Goal: Complete application form: Complete application form

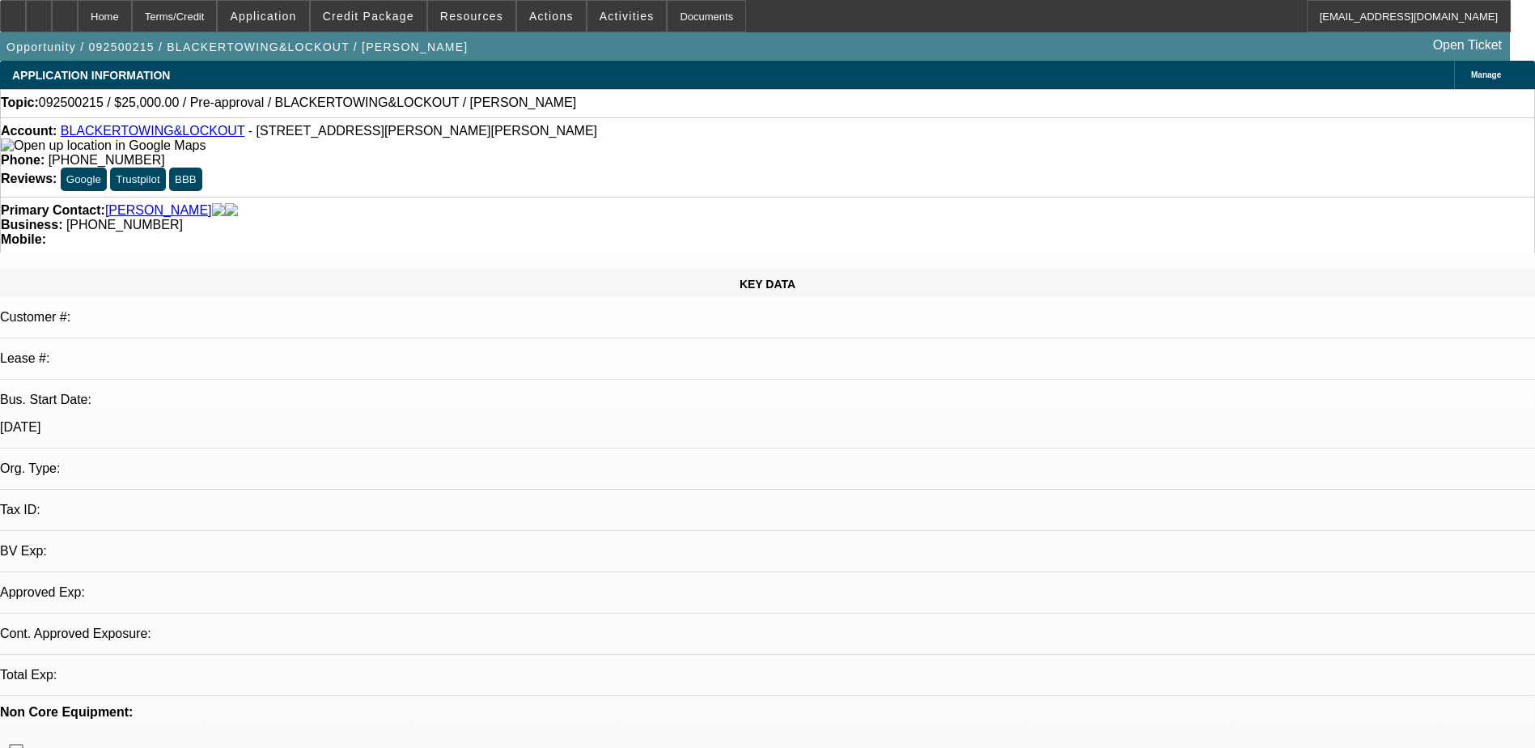
select select "0"
select select "2"
select select "0.1"
select select "4"
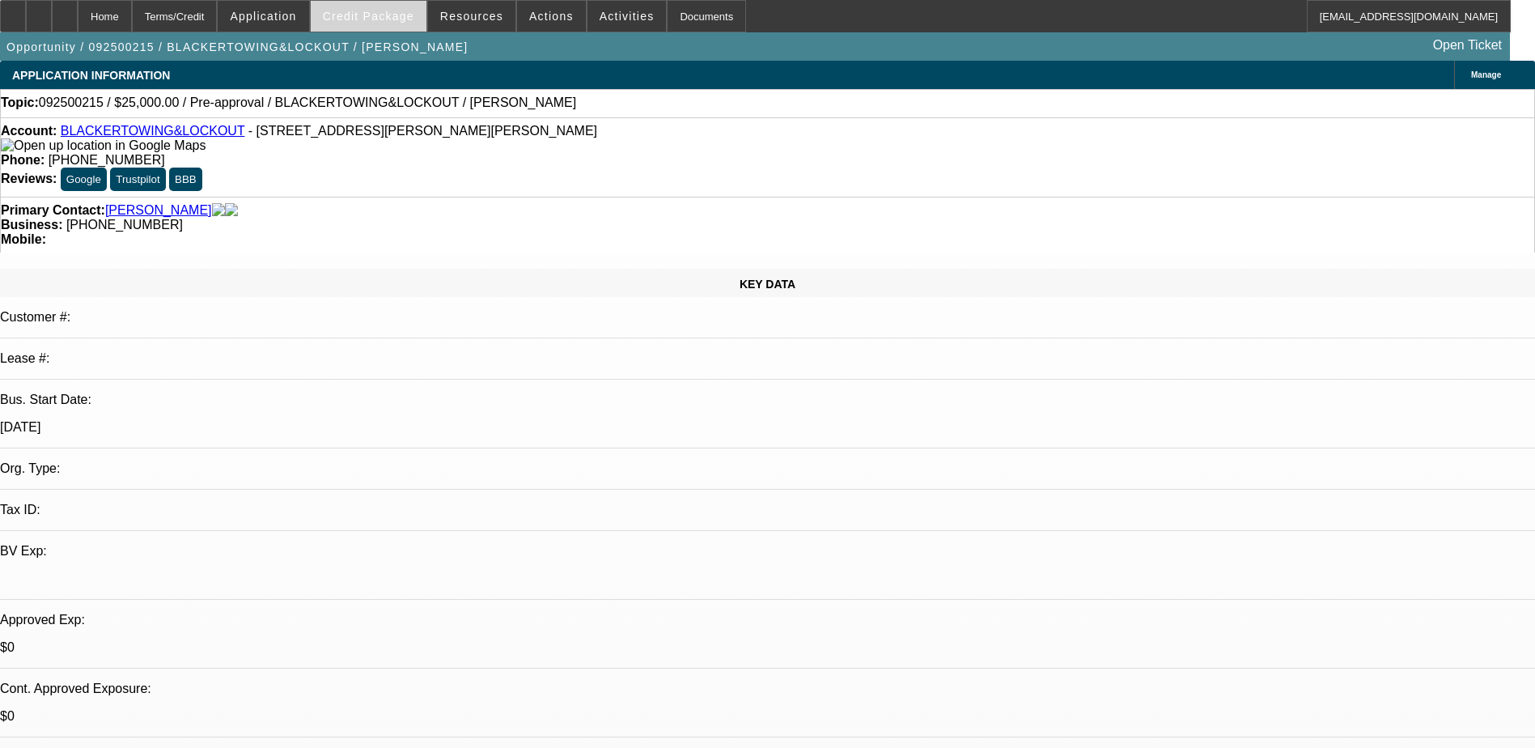
click at [364, 18] on span "Credit Package" at bounding box center [368, 16] width 91 height 13
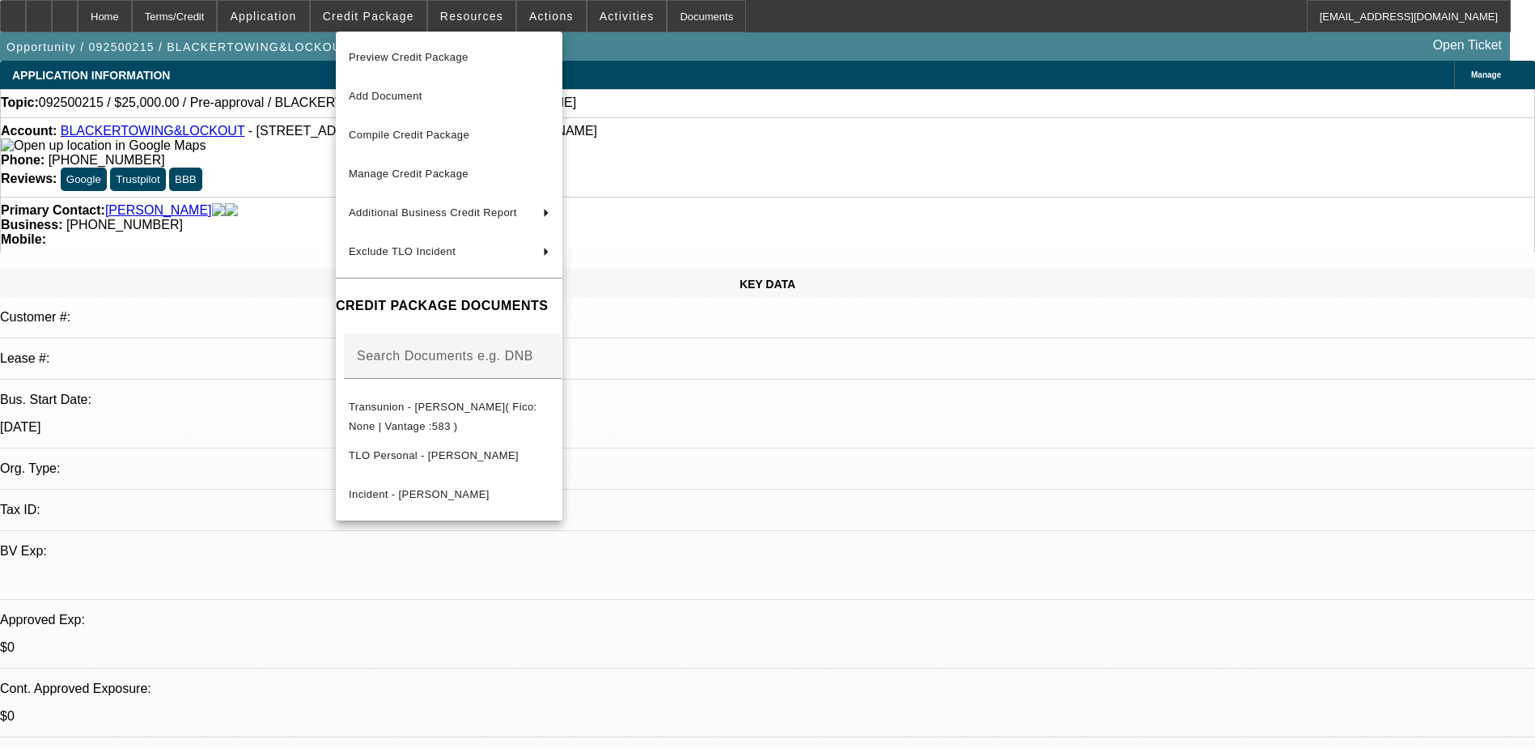
click at [247, 371] on div at bounding box center [767, 374] width 1535 height 748
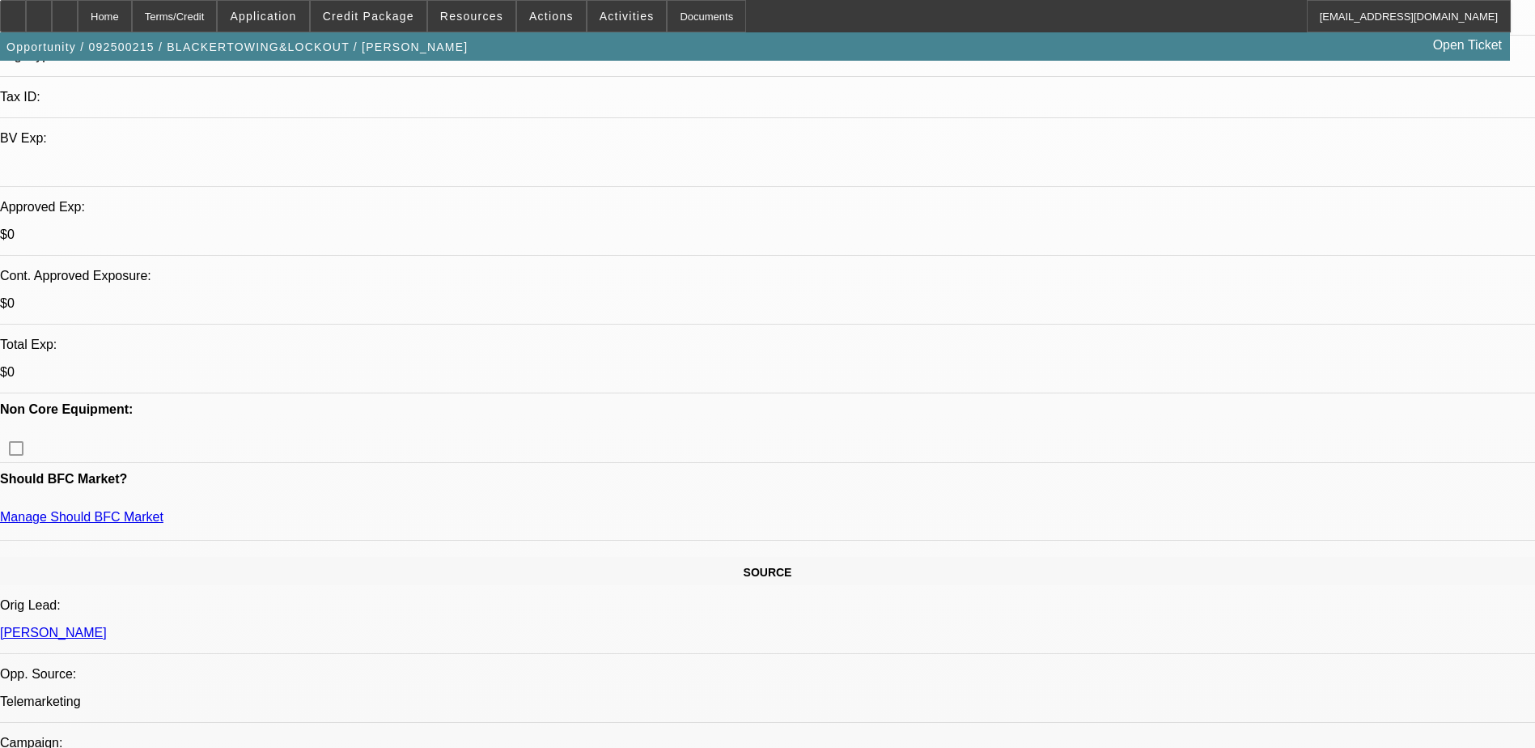
scroll to position [566, 0]
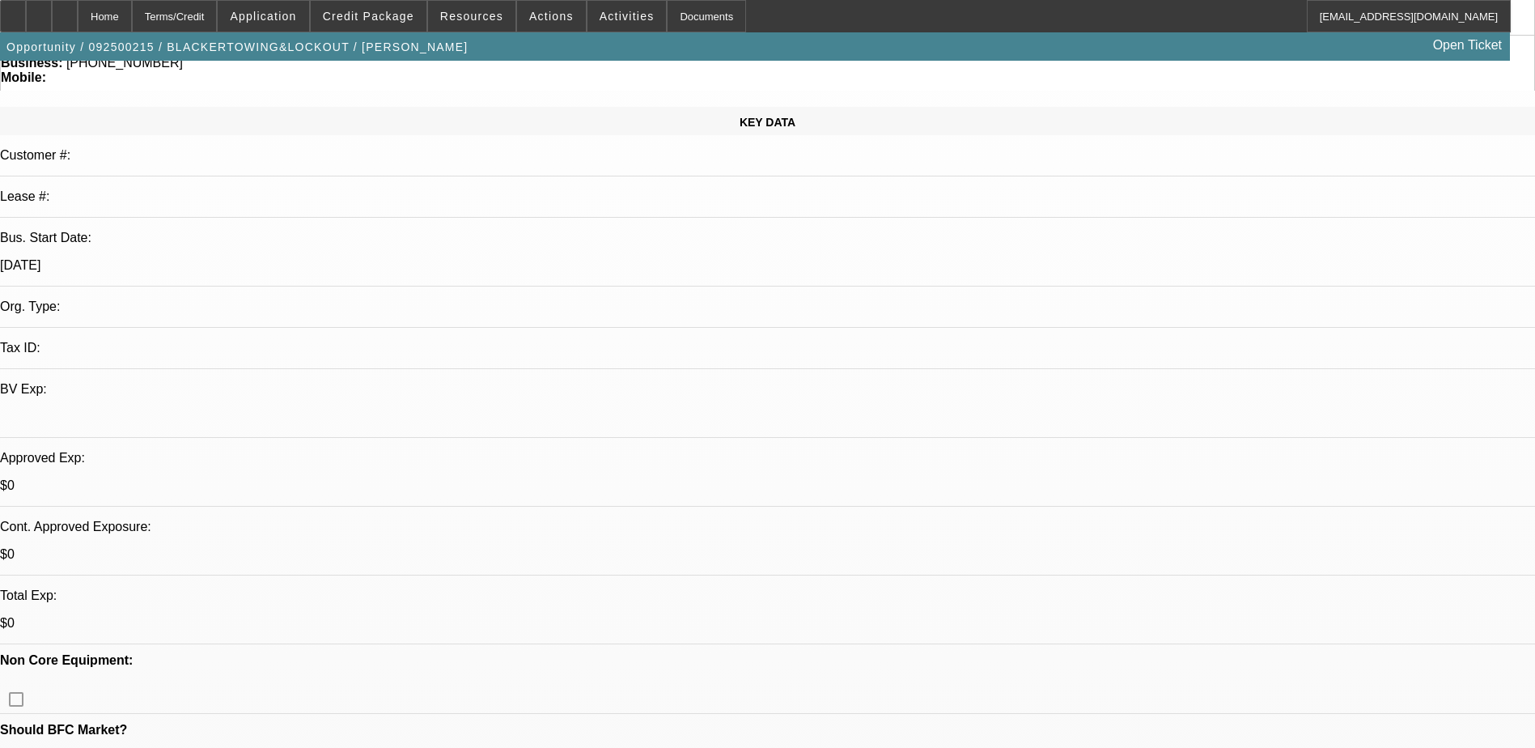
scroll to position [0, 0]
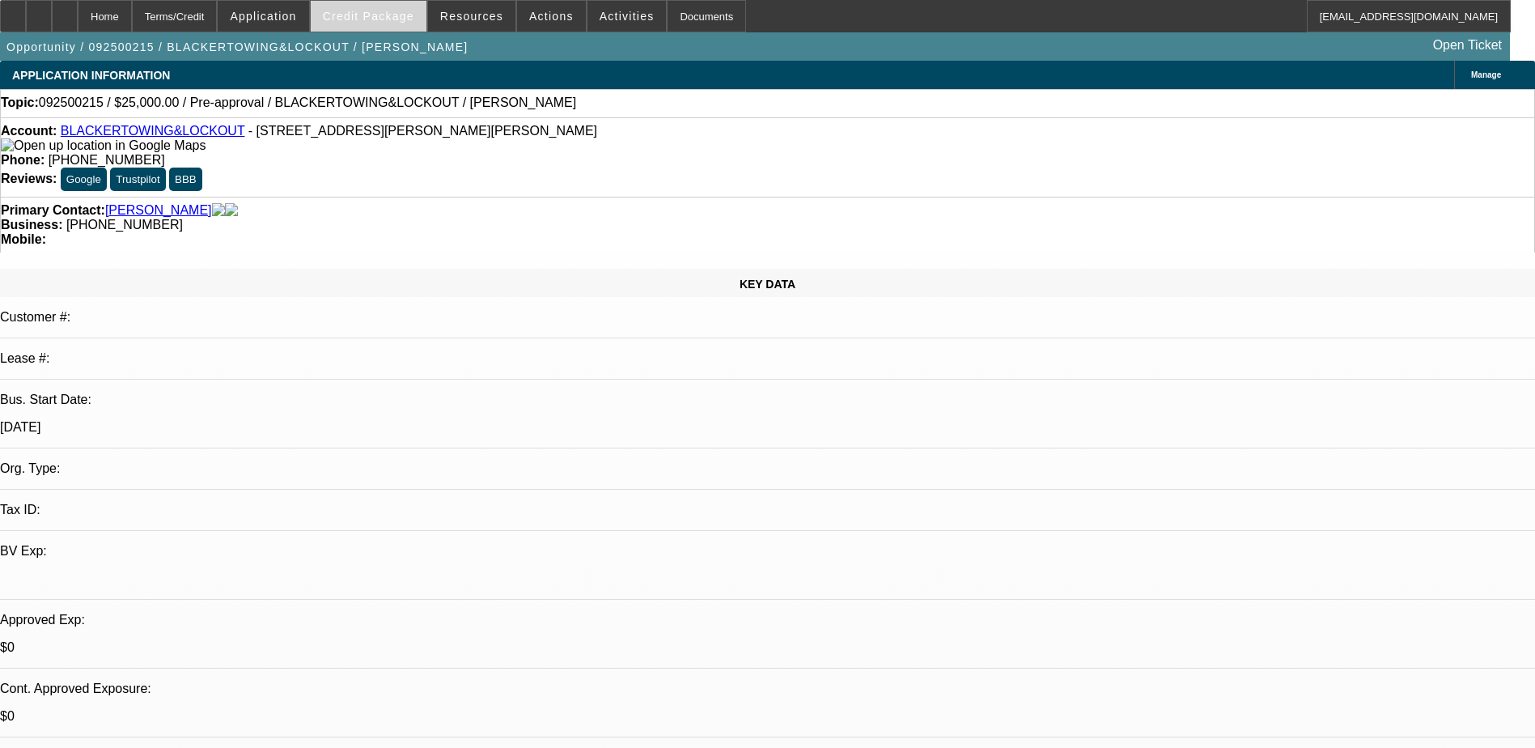
click at [413, 2] on span at bounding box center [369, 16] width 116 height 39
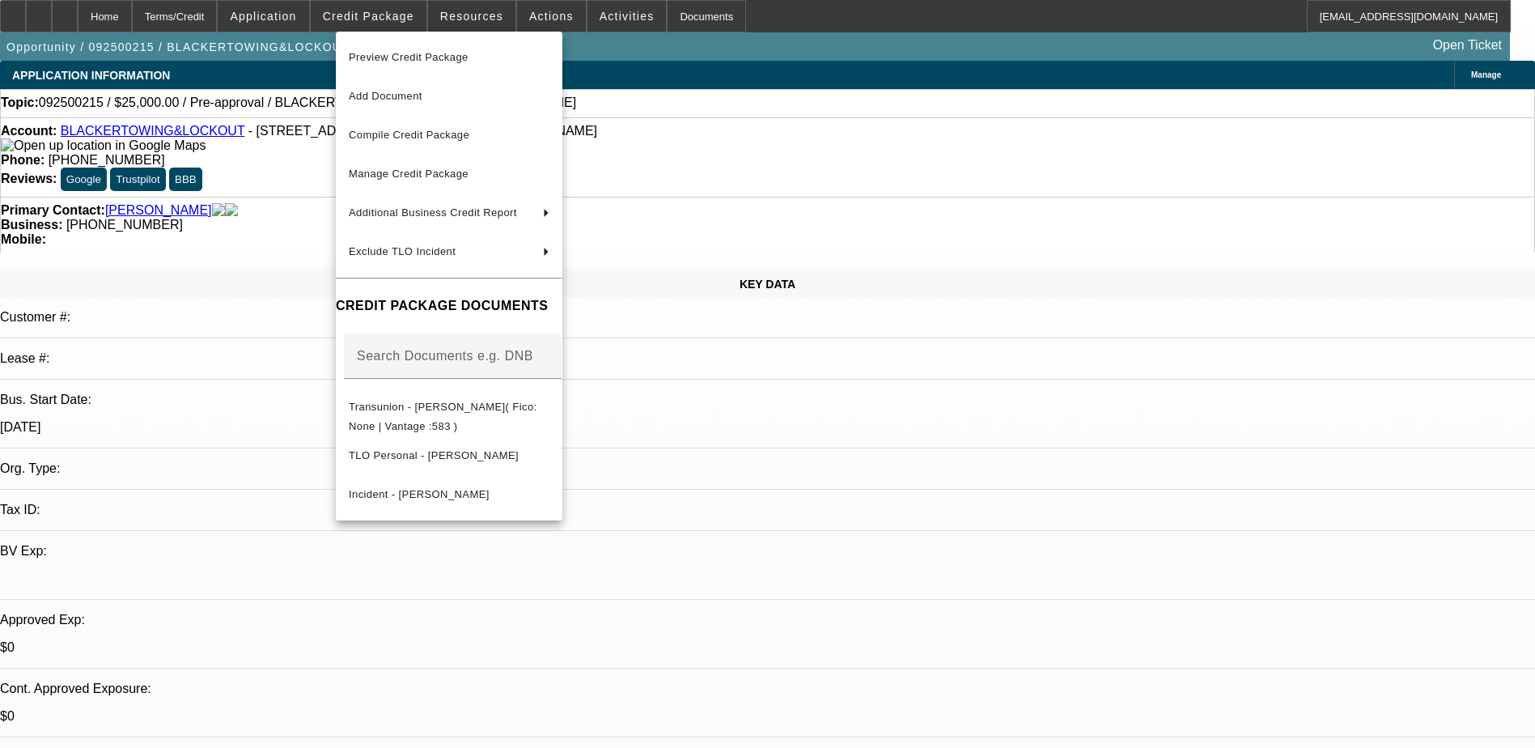
click at [535, 17] on div at bounding box center [767, 374] width 1535 height 748
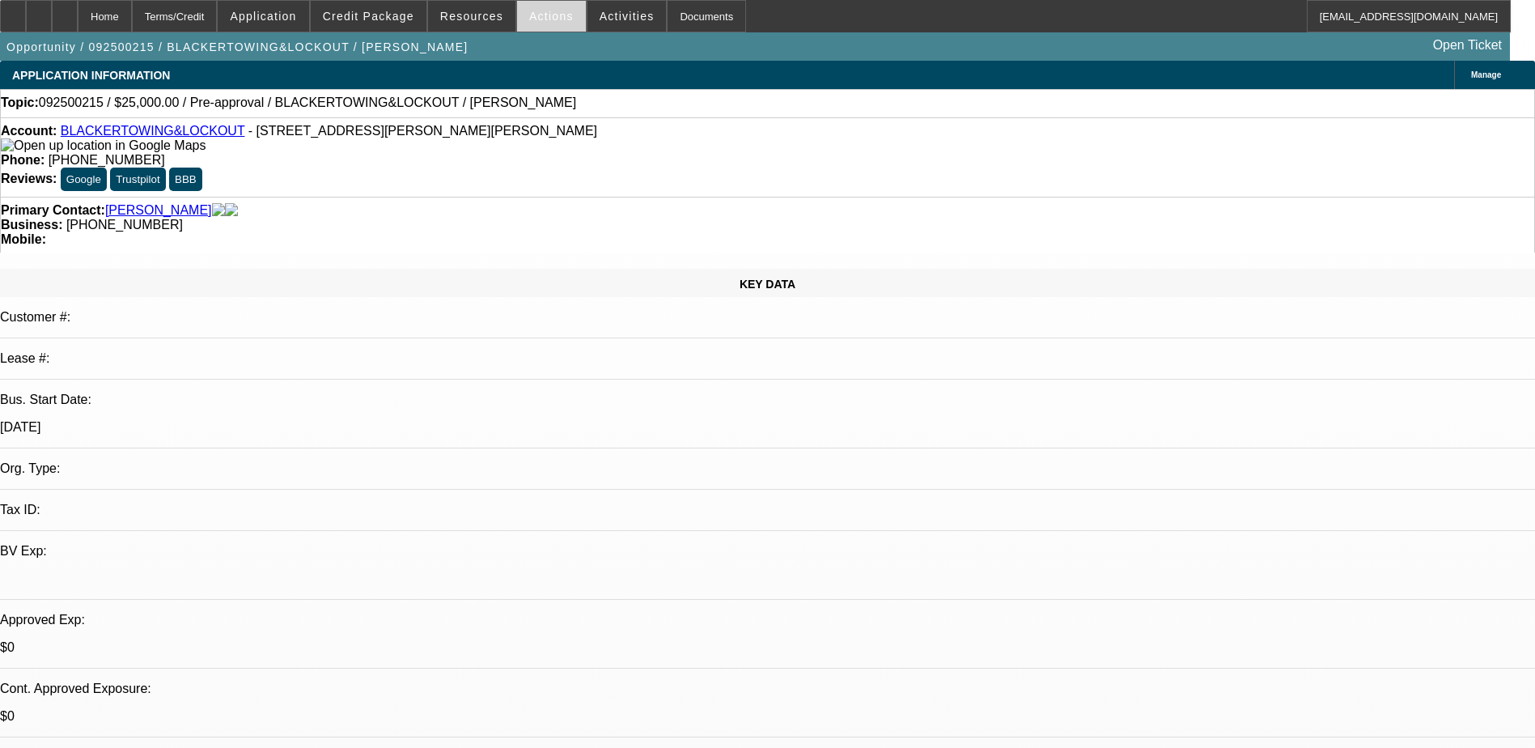
click at [546, 16] on span "Actions" at bounding box center [551, 16] width 45 height 13
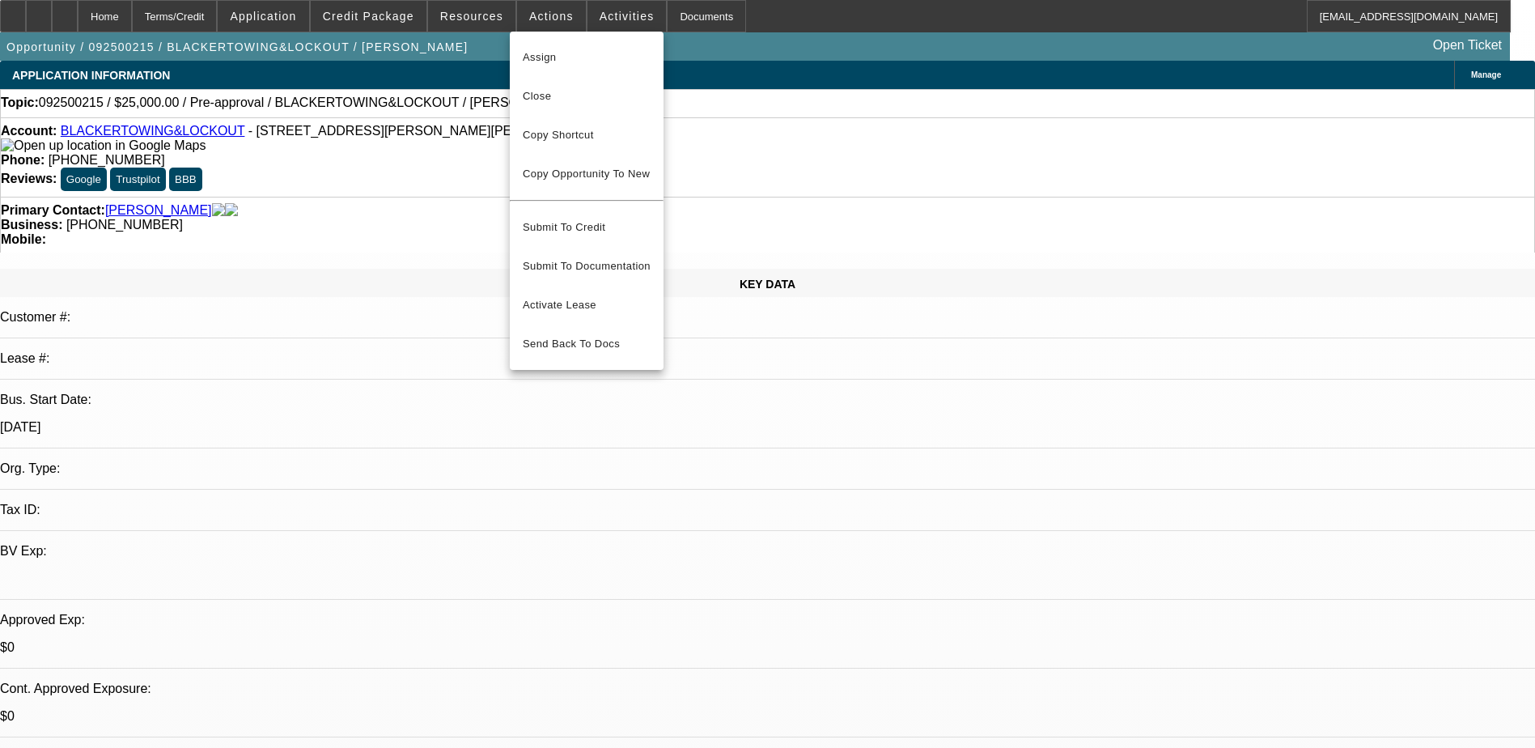
click at [597, 24] on div at bounding box center [767, 374] width 1535 height 748
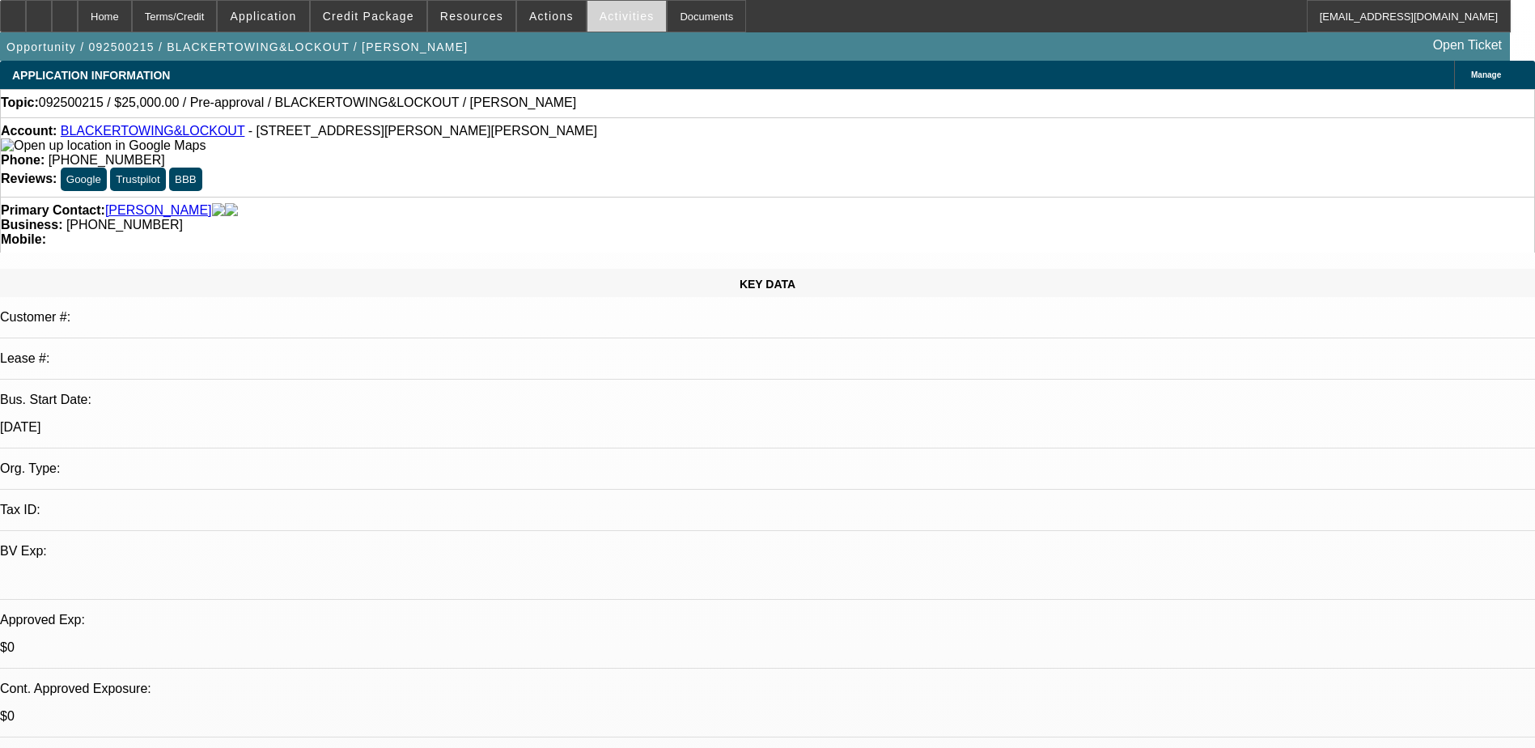
click at [600, 19] on span "Activities" at bounding box center [627, 16] width 55 height 13
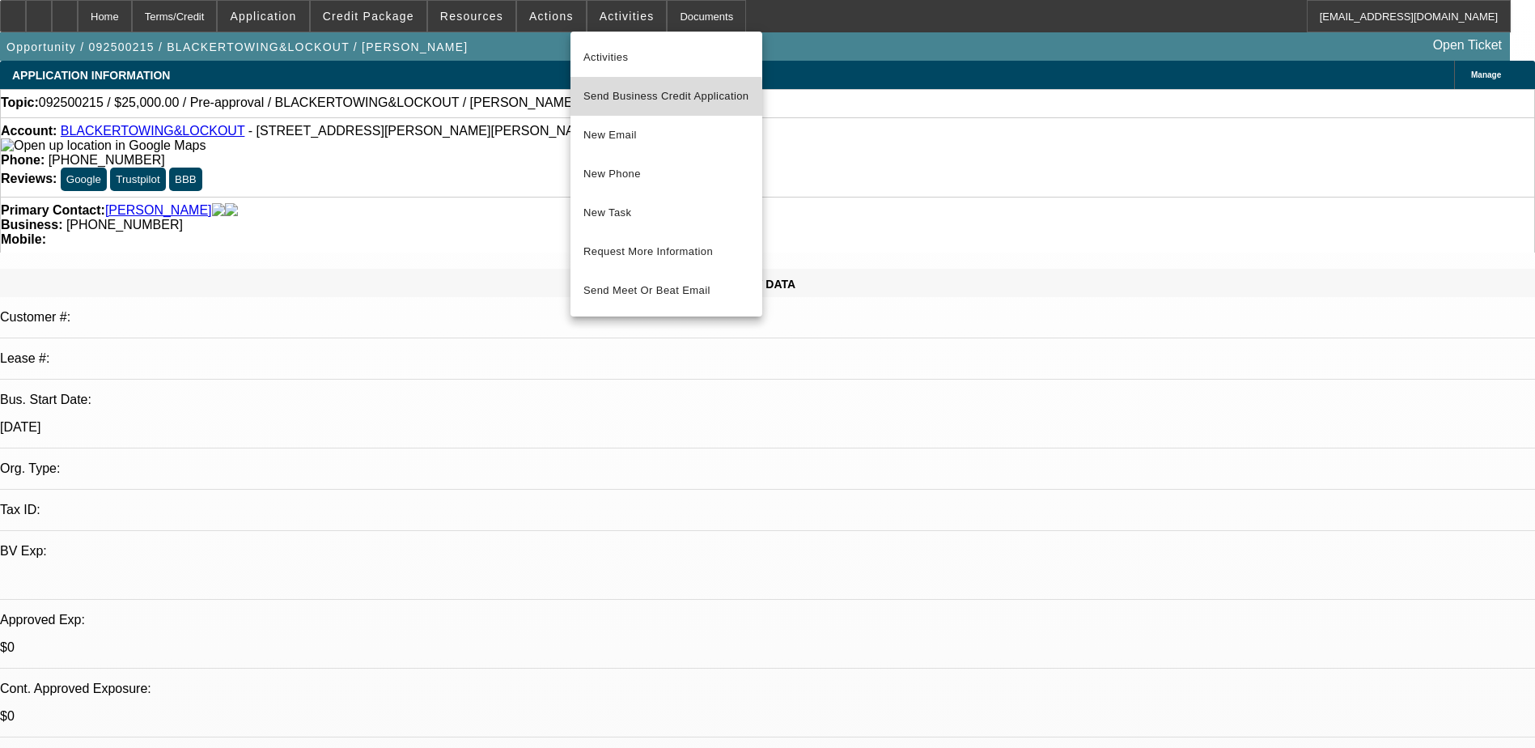
click at [643, 105] on span "Send Business Credit Application" at bounding box center [666, 96] width 166 height 19
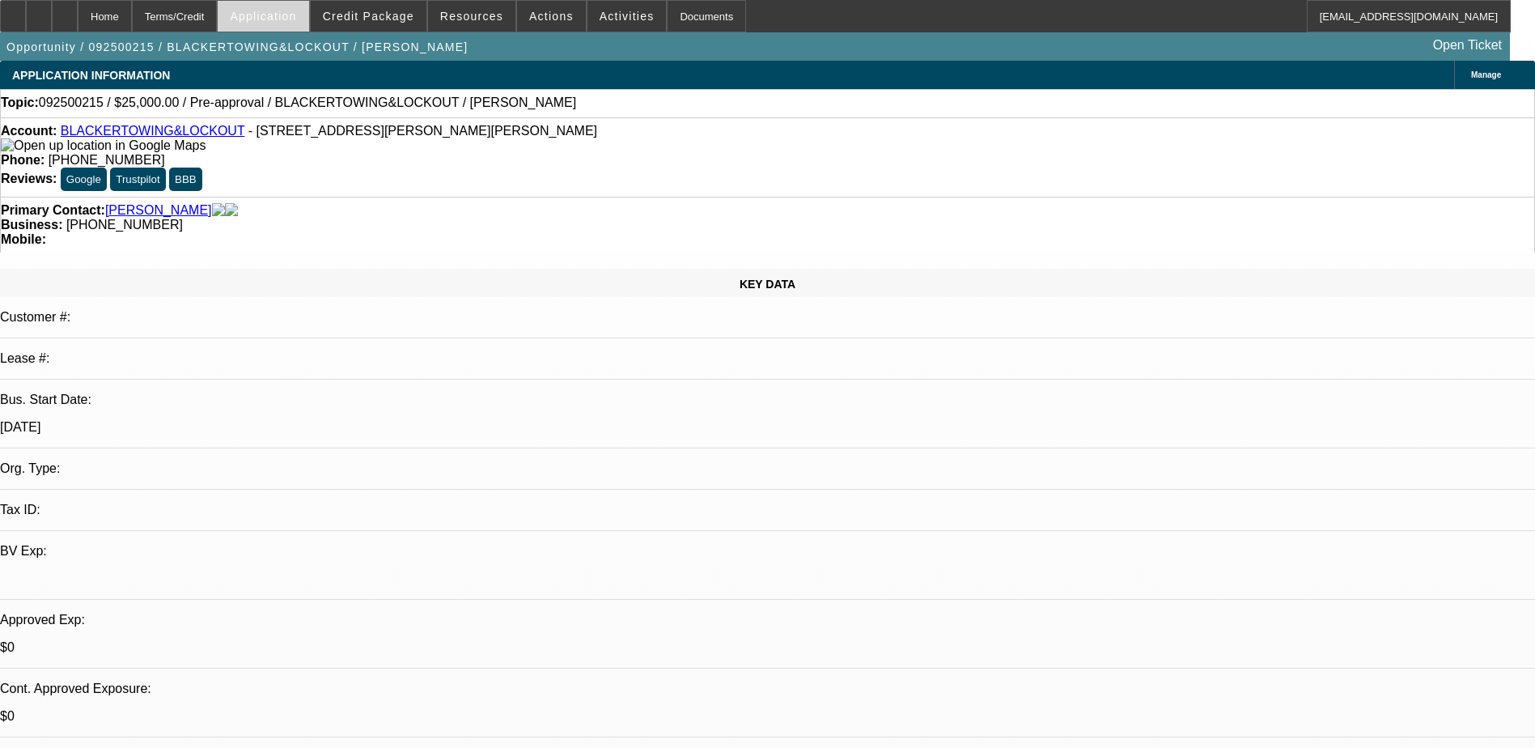
click at [293, 18] on span "Application" at bounding box center [263, 16] width 66 height 13
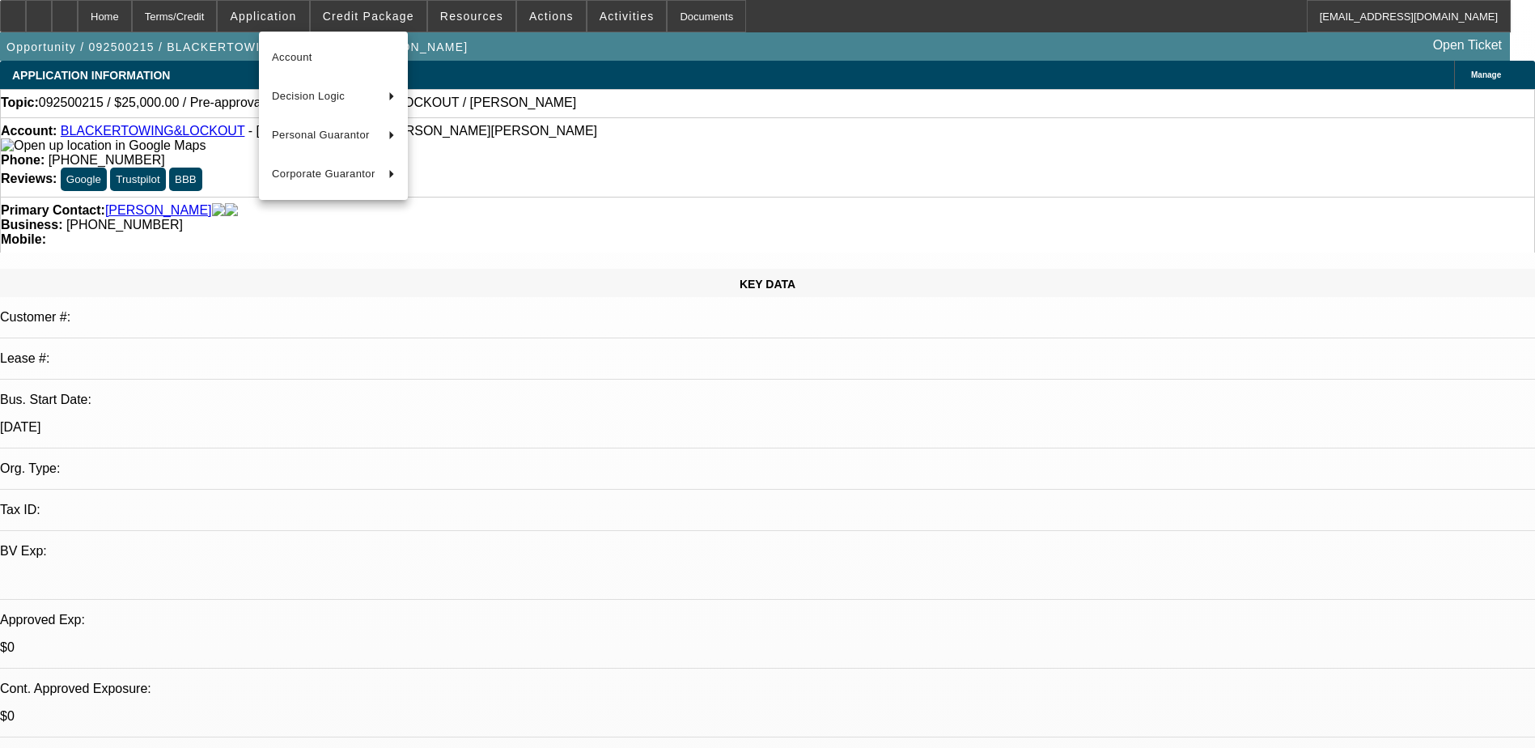
click at [298, 11] on div at bounding box center [767, 374] width 1535 height 748
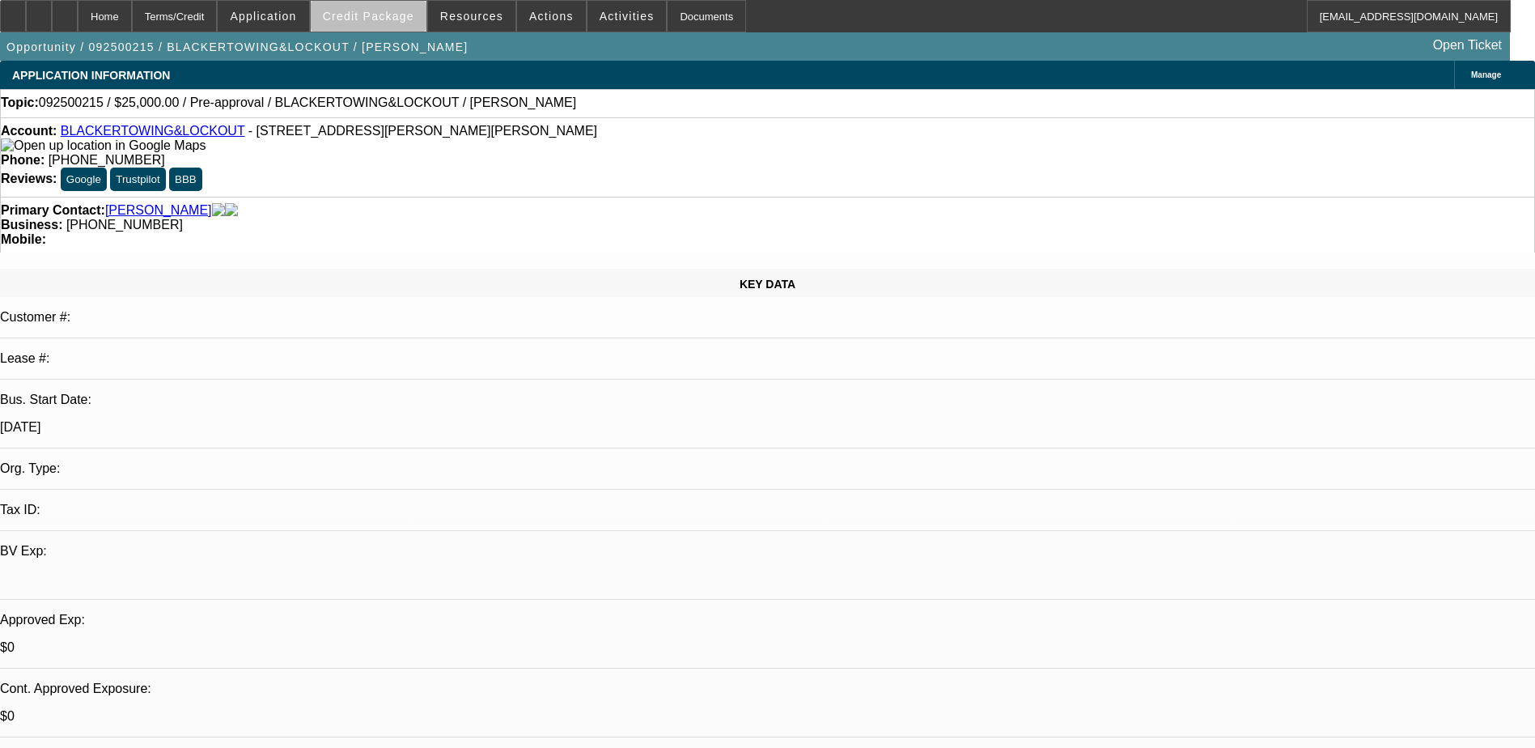
click at [403, 17] on span "Credit Package" at bounding box center [368, 16] width 91 height 13
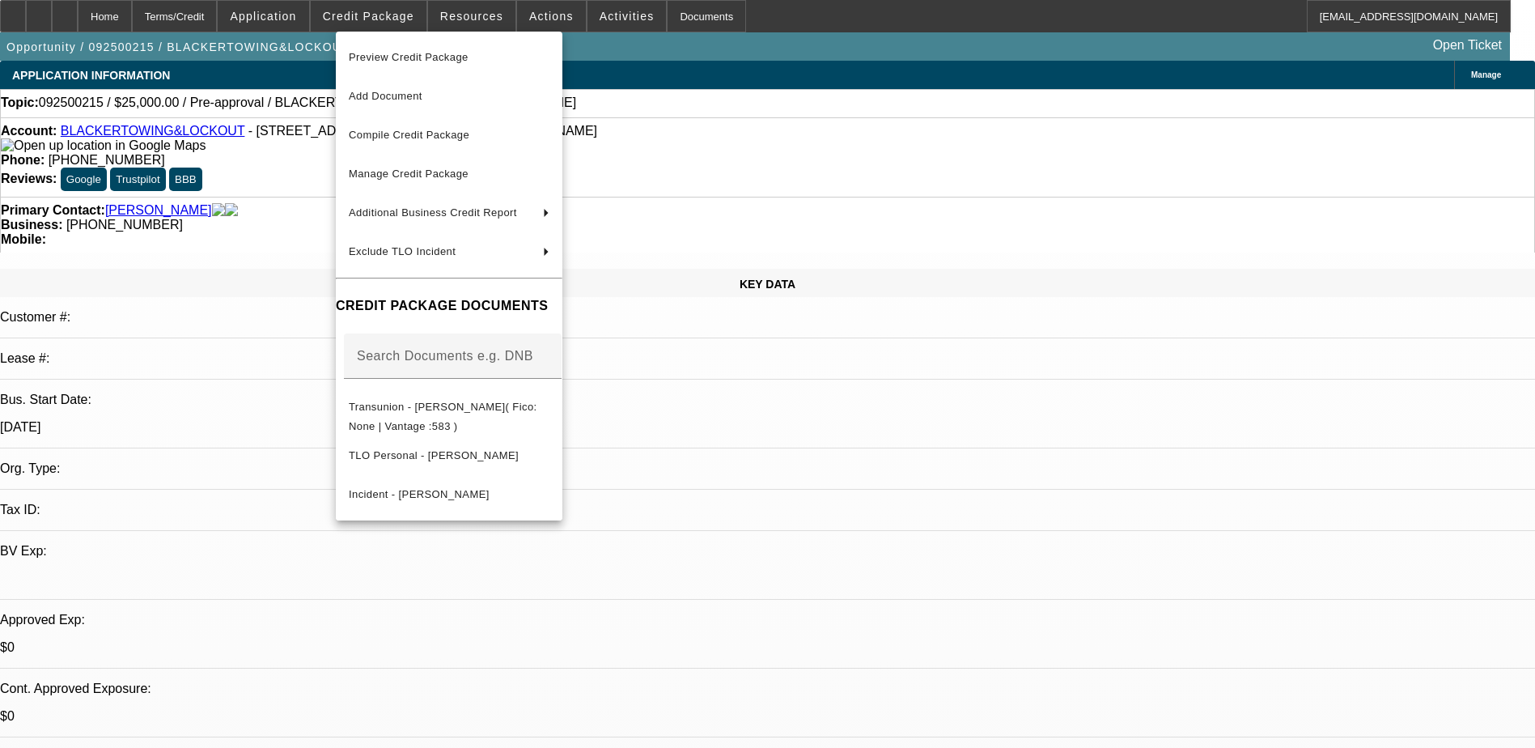
click at [396, 17] on div at bounding box center [767, 374] width 1535 height 748
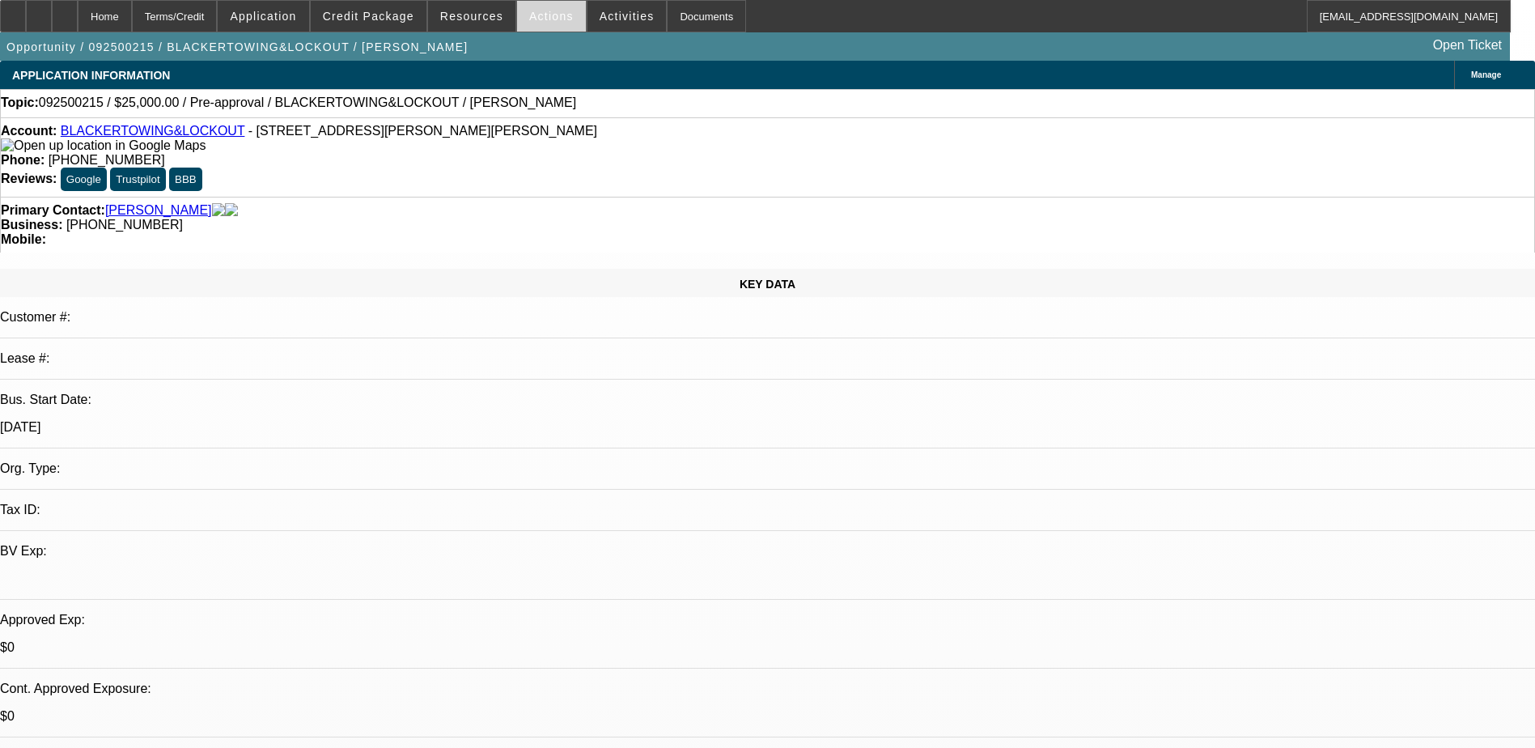
click at [532, 13] on span "Actions" at bounding box center [551, 16] width 45 height 13
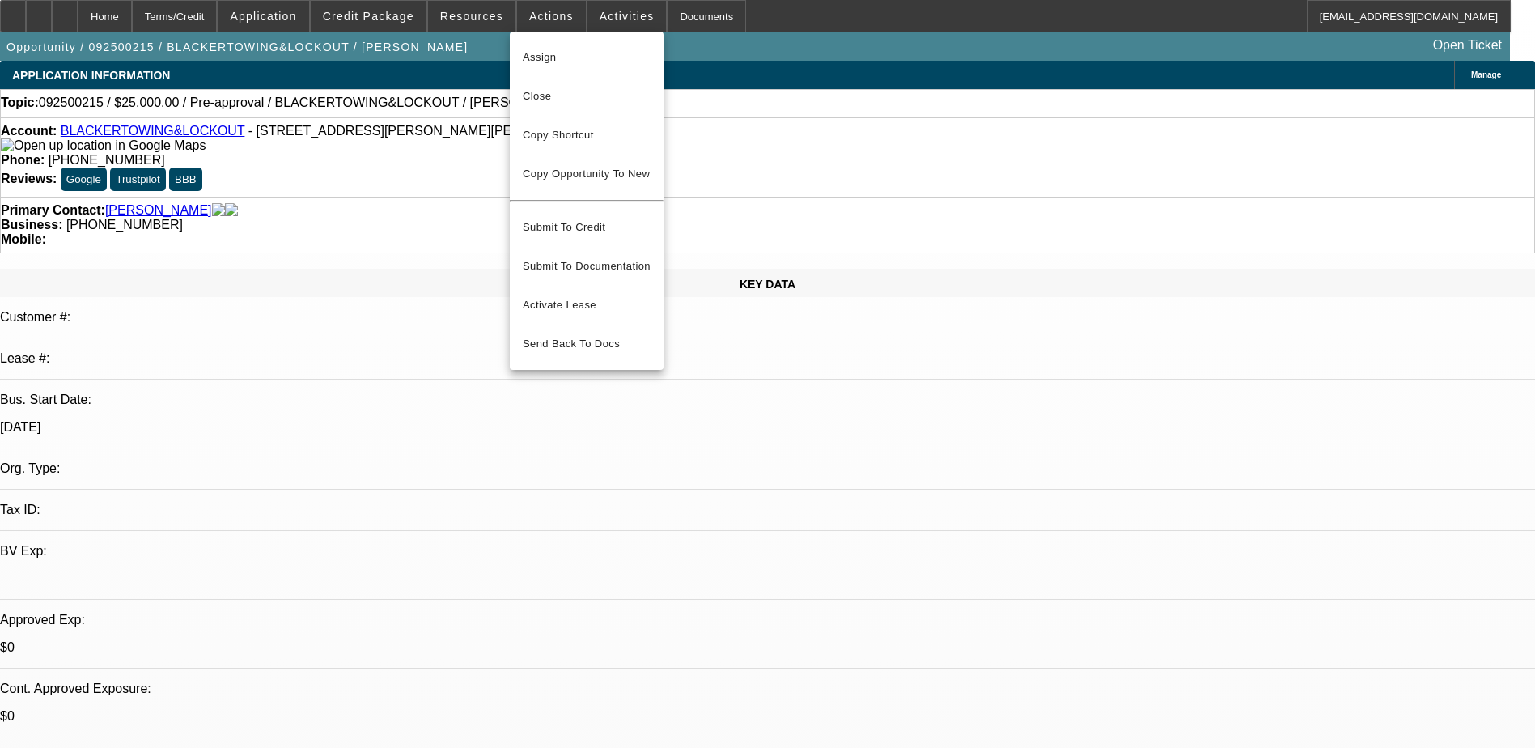
click at [589, 16] on div at bounding box center [767, 374] width 1535 height 748
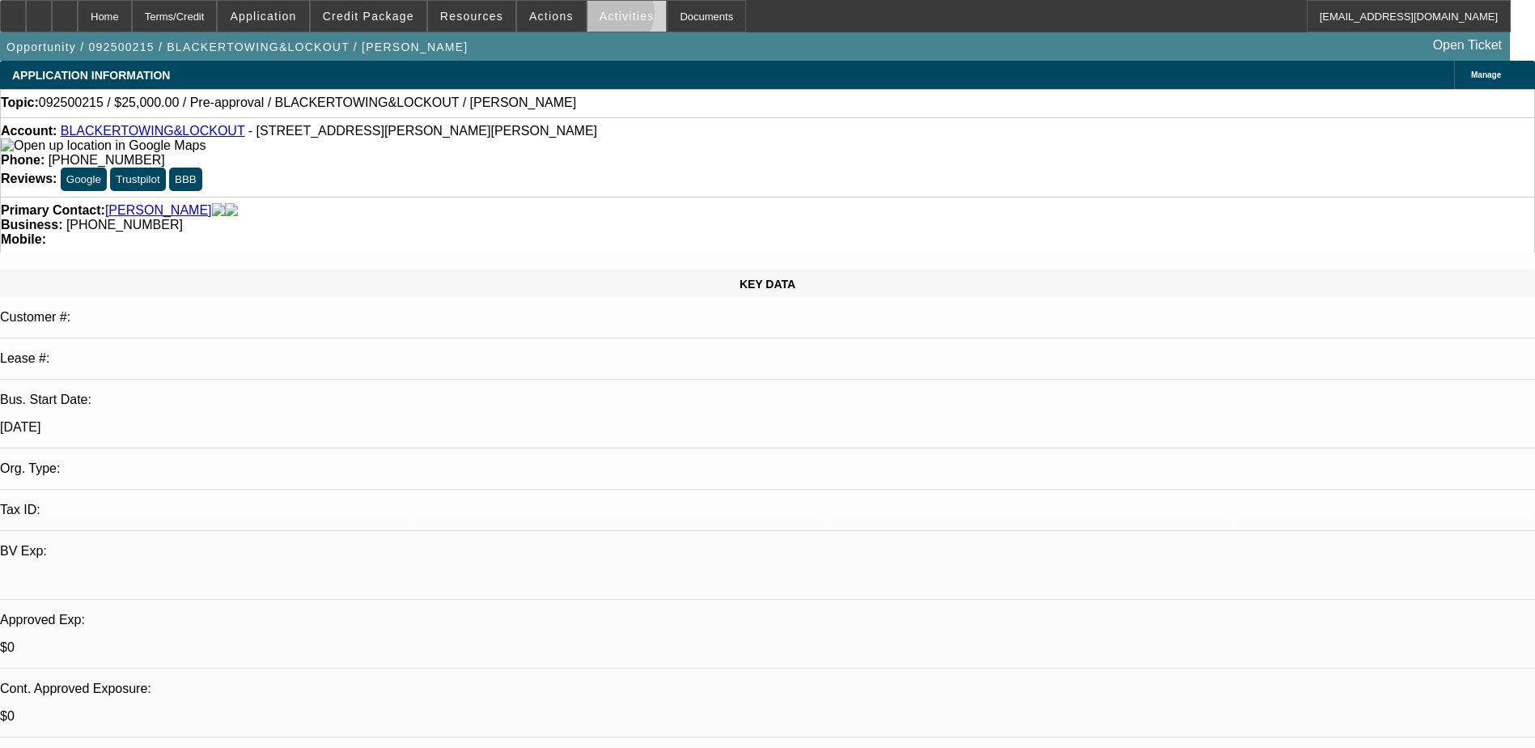
click at [600, 16] on span "Activities" at bounding box center [627, 16] width 55 height 13
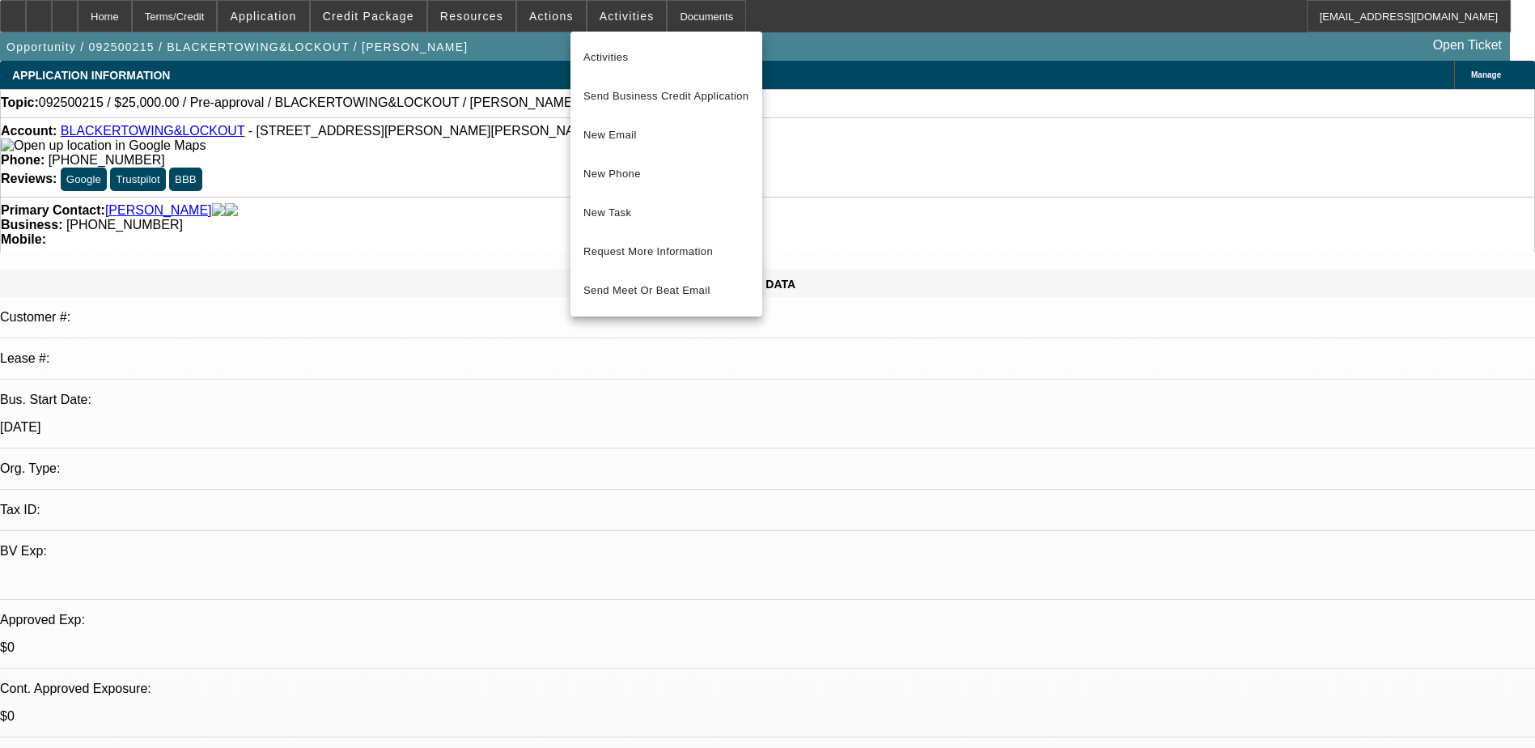
click at [447, 172] on div at bounding box center [767, 374] width 1535 height 748
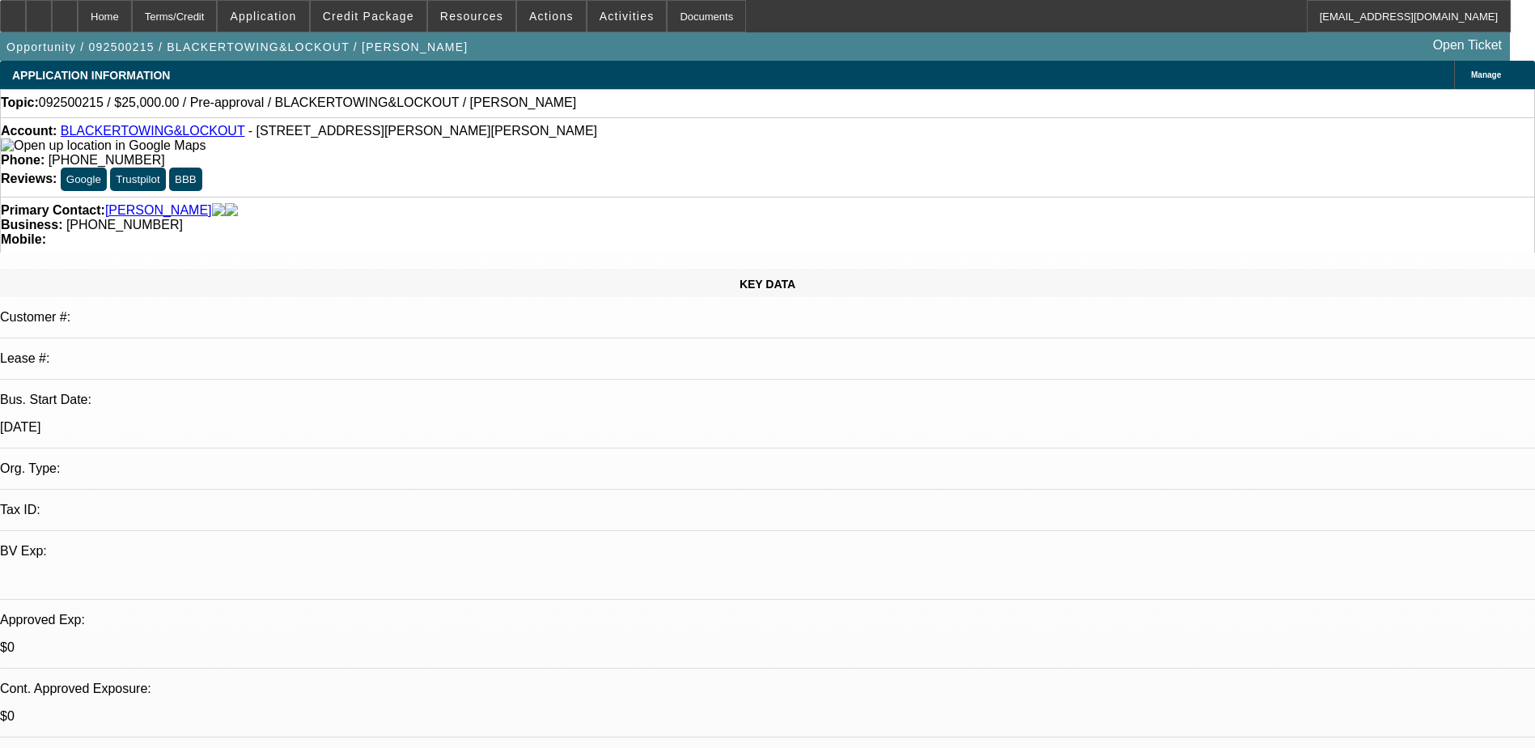
click at [288, 16] on span "Application" at bounding box center [263, 16] width 66 height 13
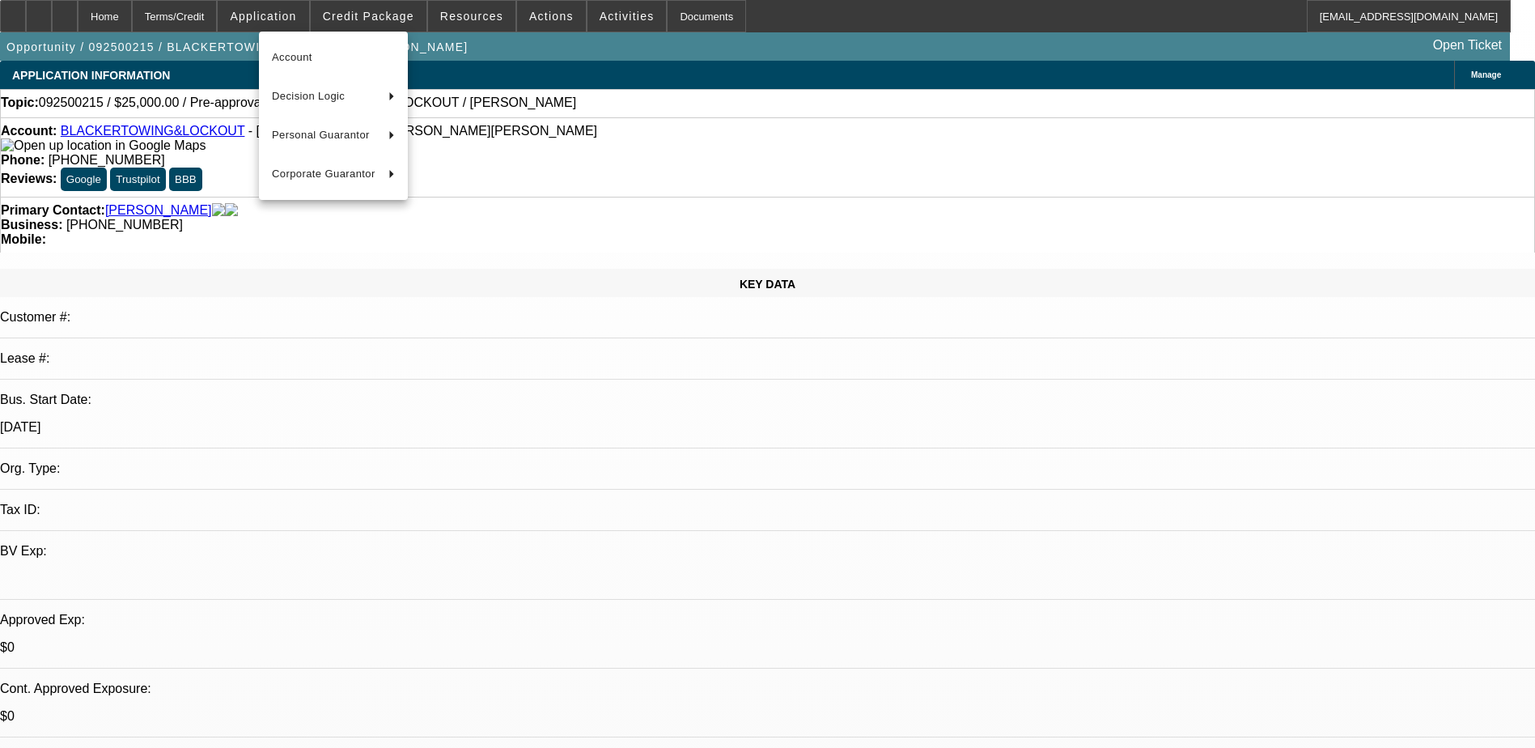
click at [384, 6] on div at bounding box center [767, 374] width 1535 height 748
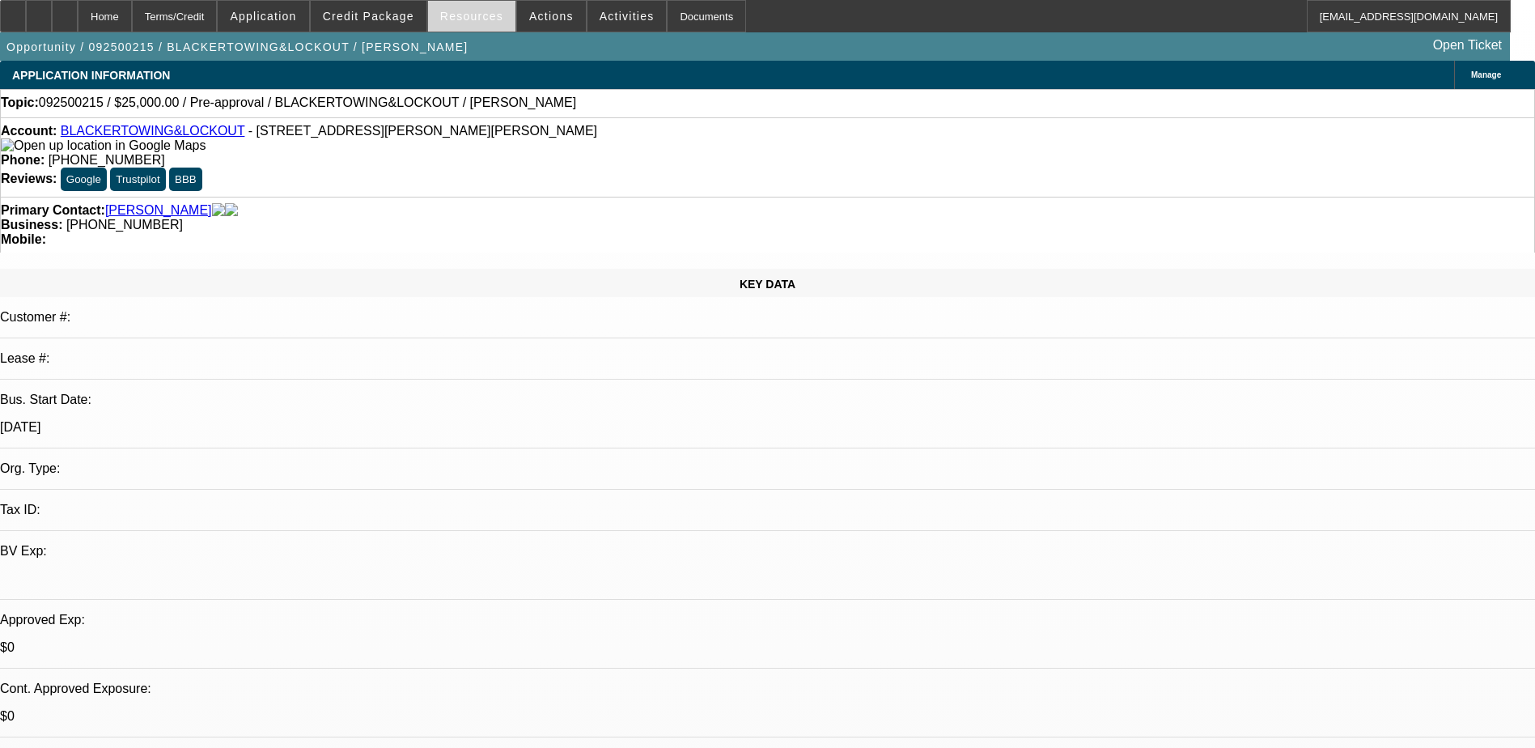
click at [451, 14] on span "Resources" at bounding box center [471, 16] width 63 height 13
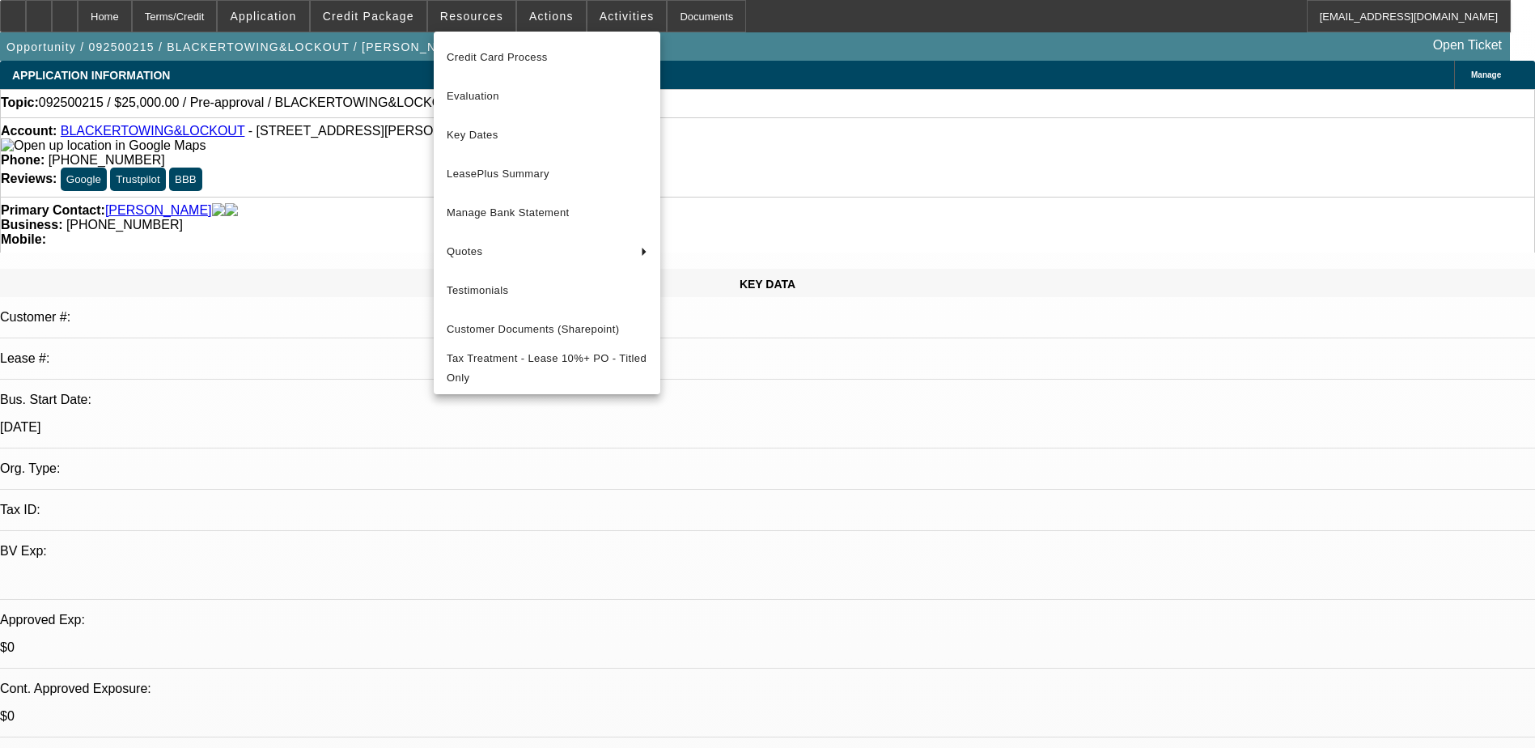
click at [455, 16] on div at bounding box center [767, 374] width 1535 height 748
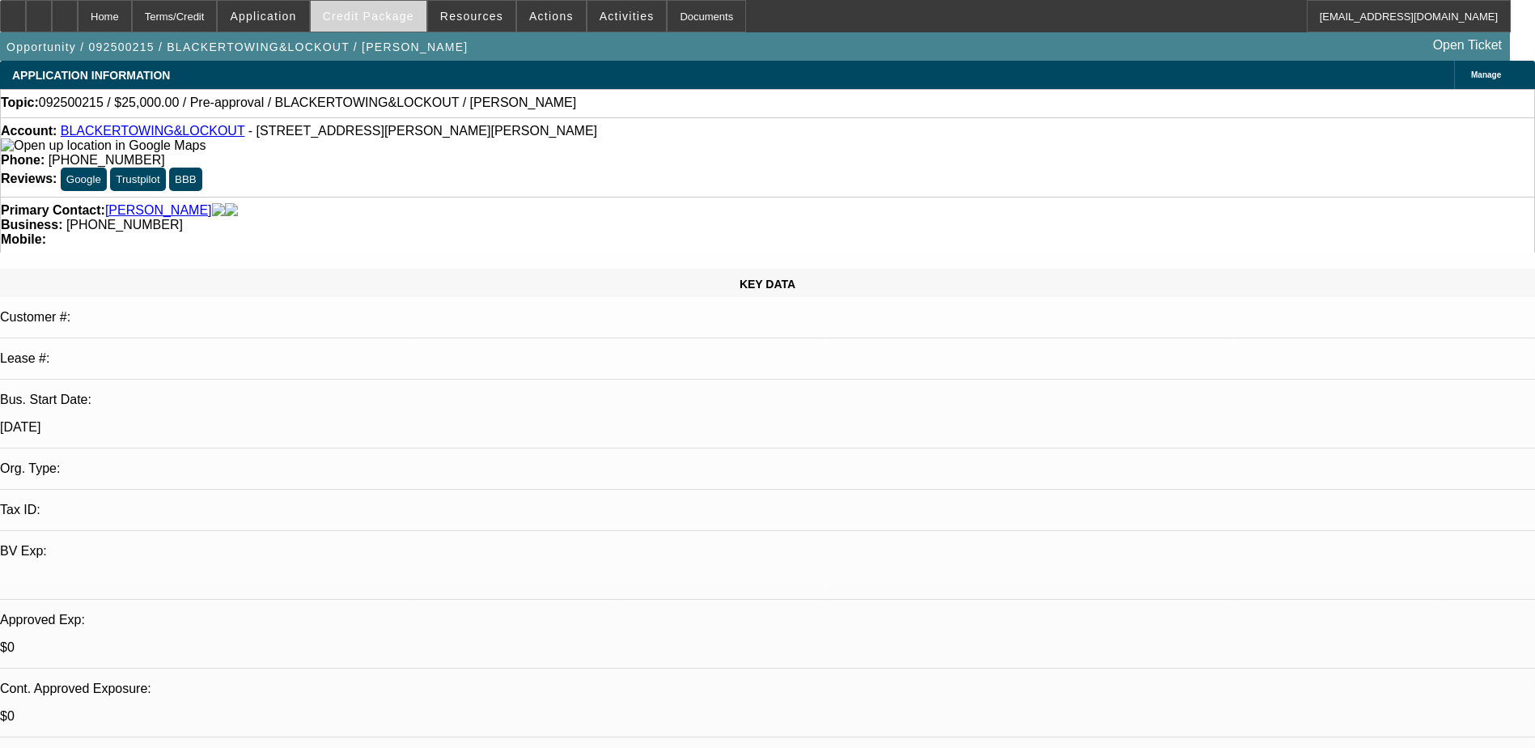
click at [376, 14] on span "Credit Package" at bounding box center [368, 16] width 91 height 13
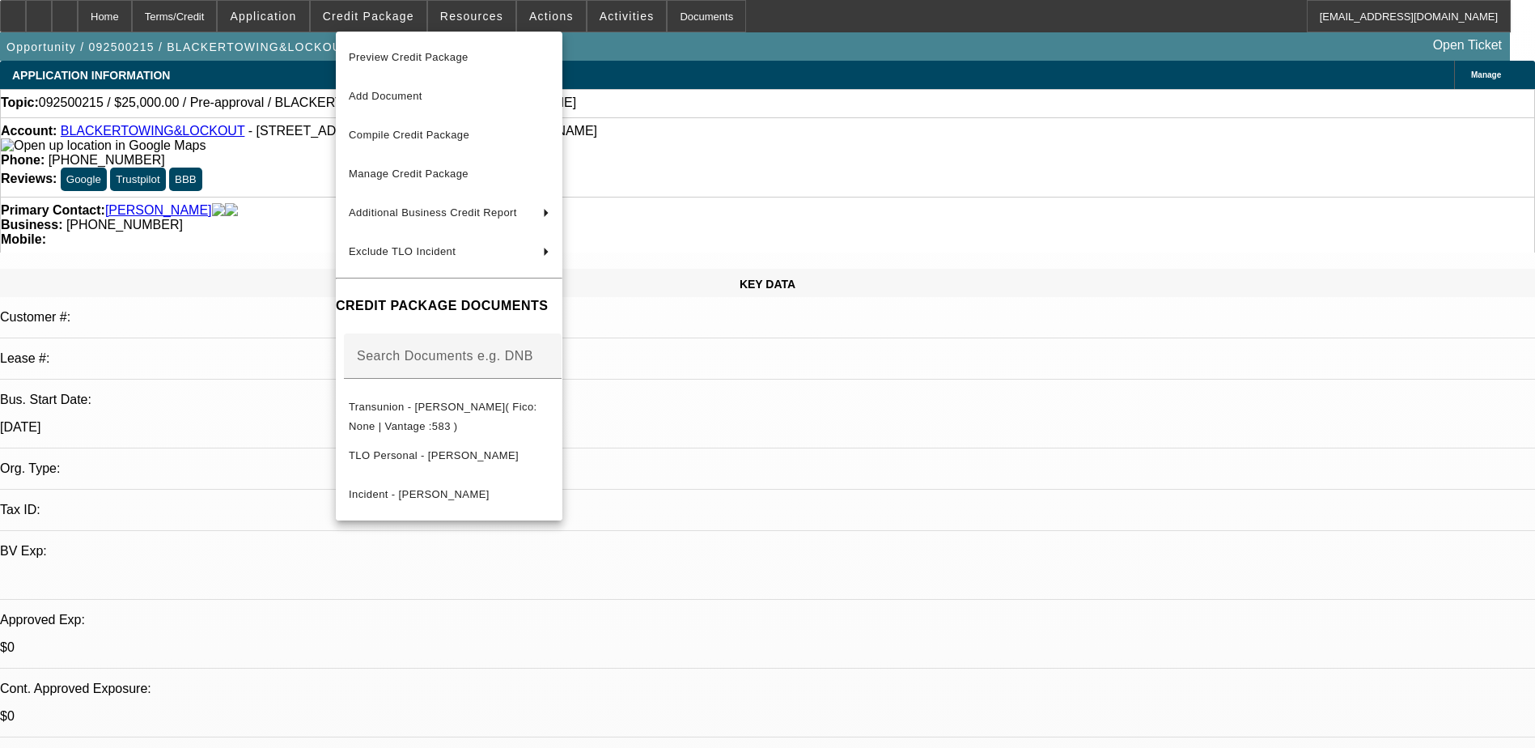
click at [299, 21] on div at bounding box center [767, 374] width 1535 height 748
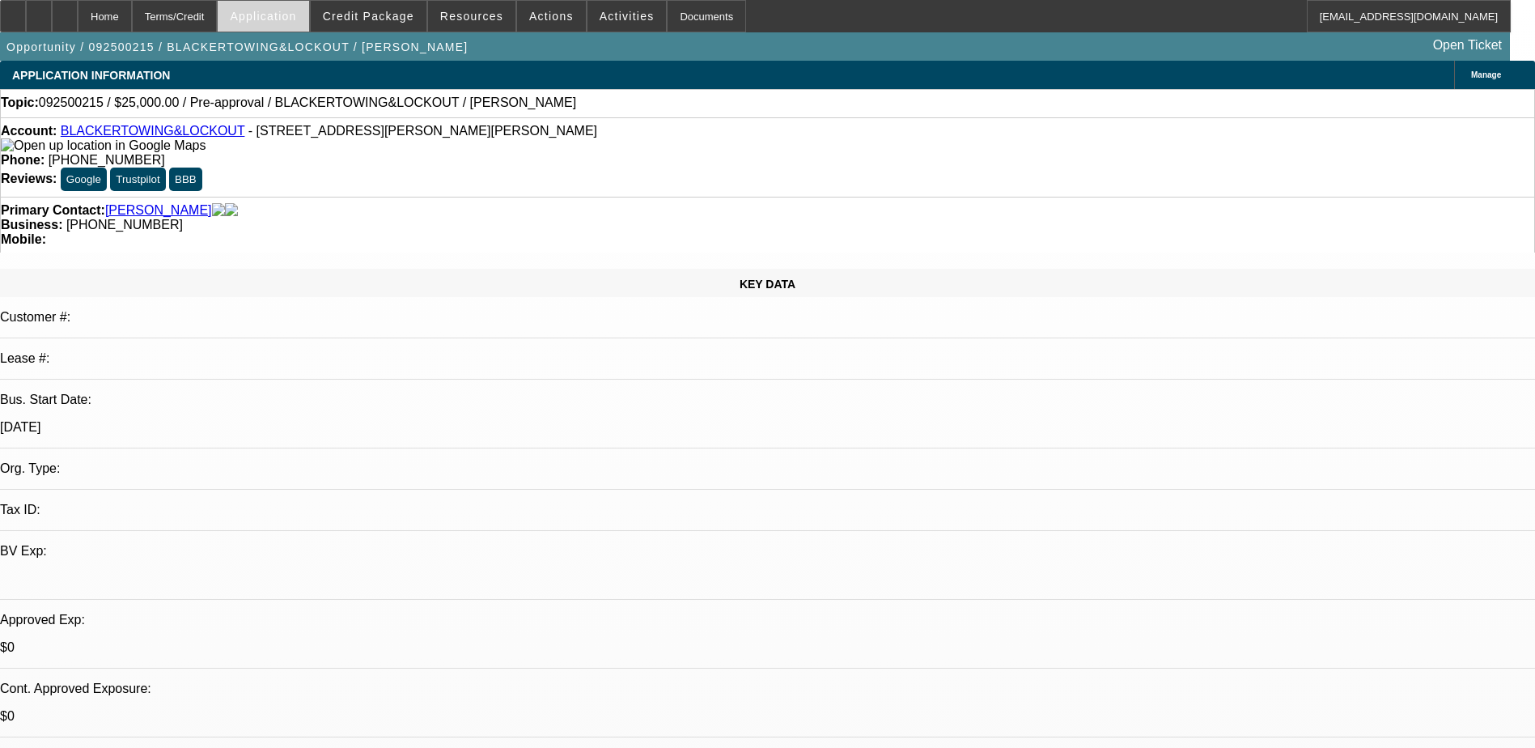
click at [296, 19] on span "Application" at bounding box center [263, 16] width 66 height 13
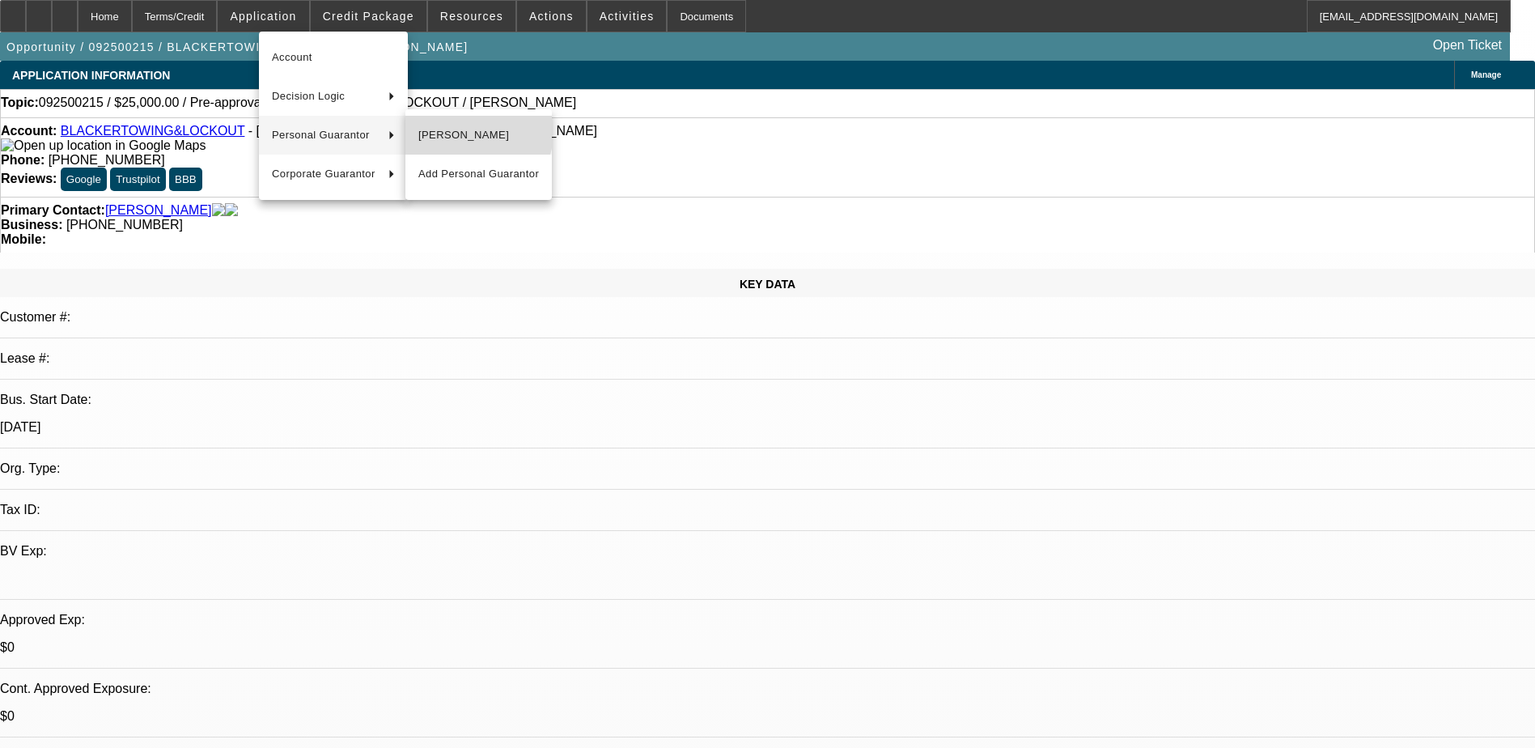
click at [461, 131] on span "[PERSON_NAME]" at bounding box center [478, 134] width 121 height 19
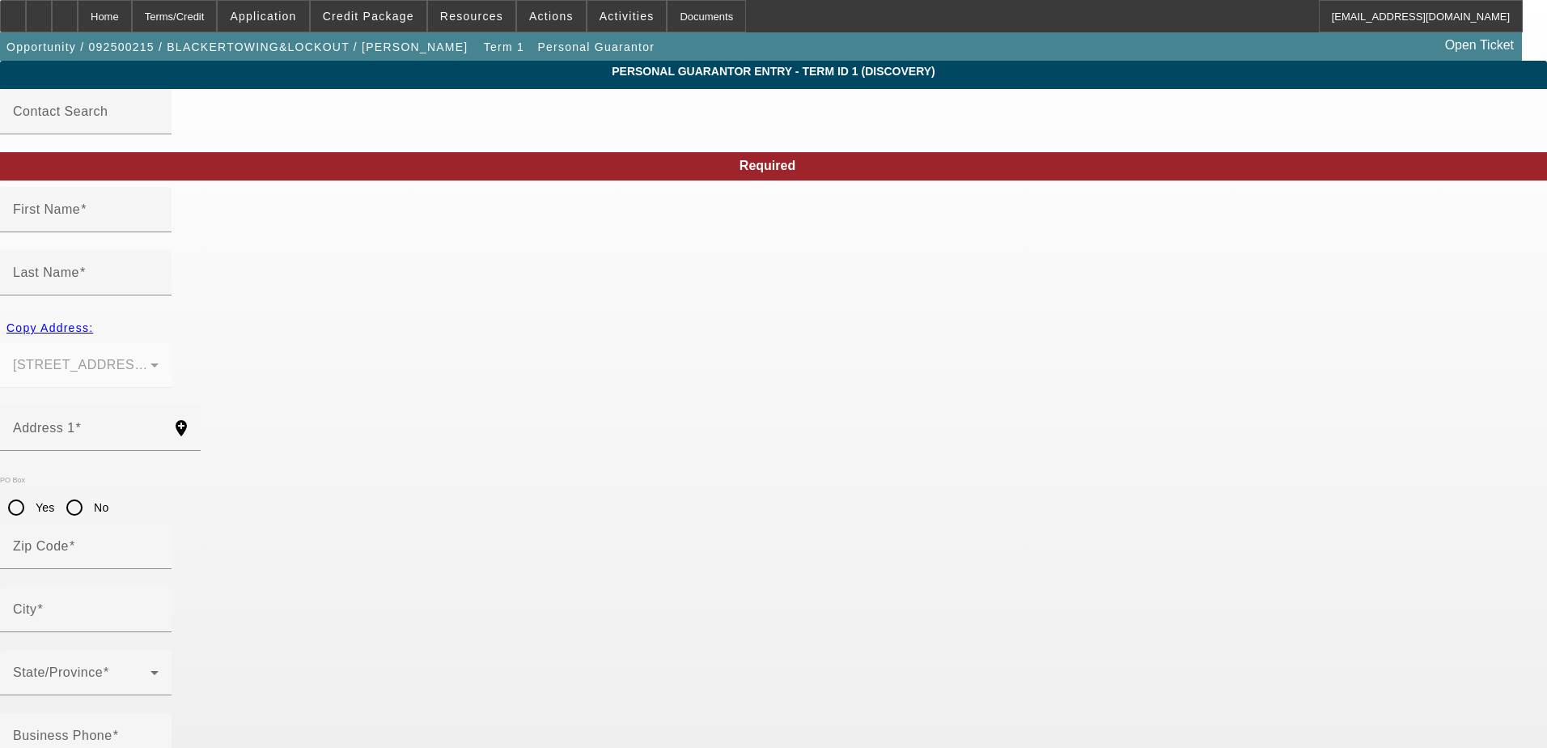
type input "[PERSON_NAME]"
type input "Blacker"
type input "[STREET_ADDRESS][PERSON_NAME]"
radio input "true"
type input "48866"
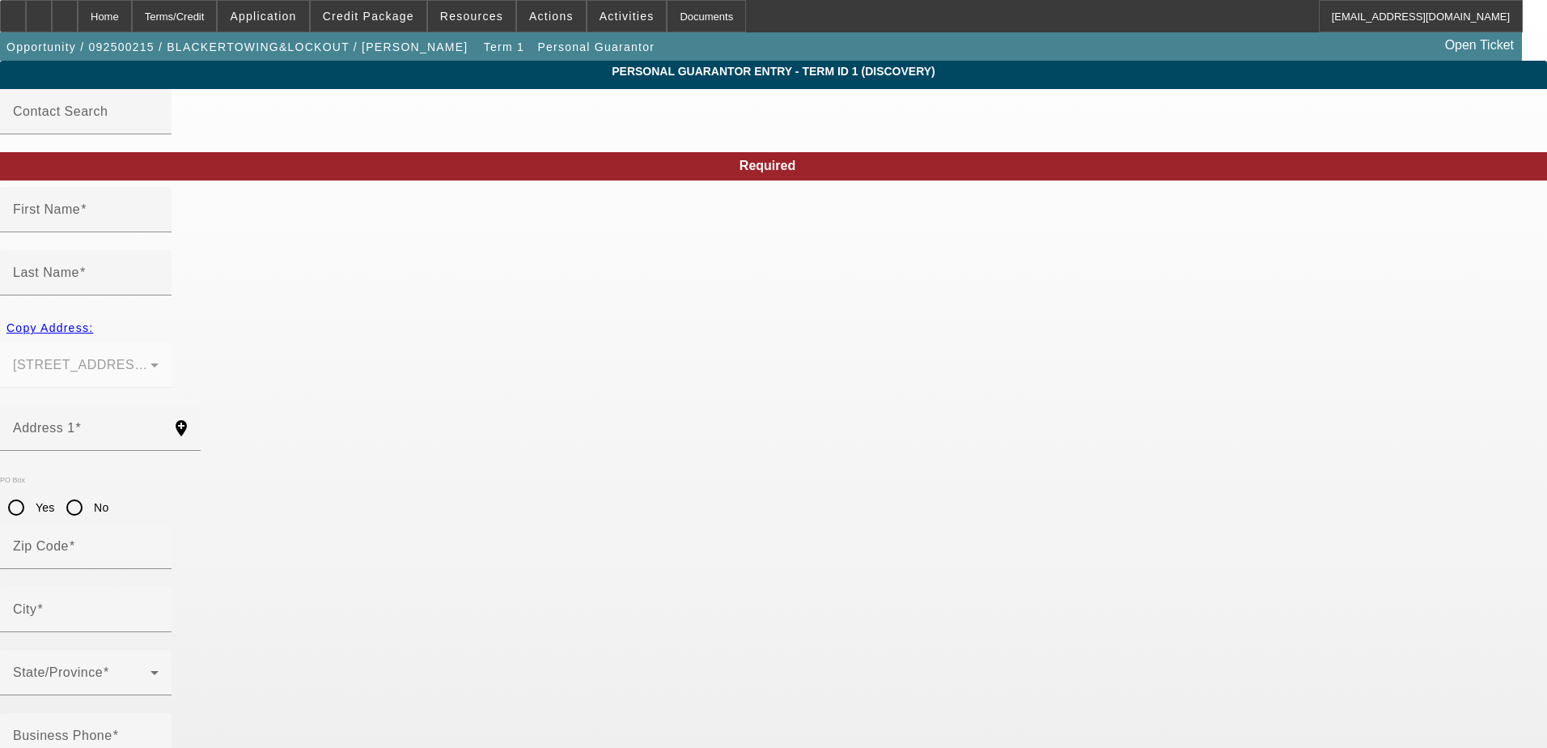
type input "Ovid"
type input "[PHONE_NUMBER]"
type input "100"
type input "384-94-0467"
type input "[EMAIL_ADDRESS][DOMAIN_NAME]"
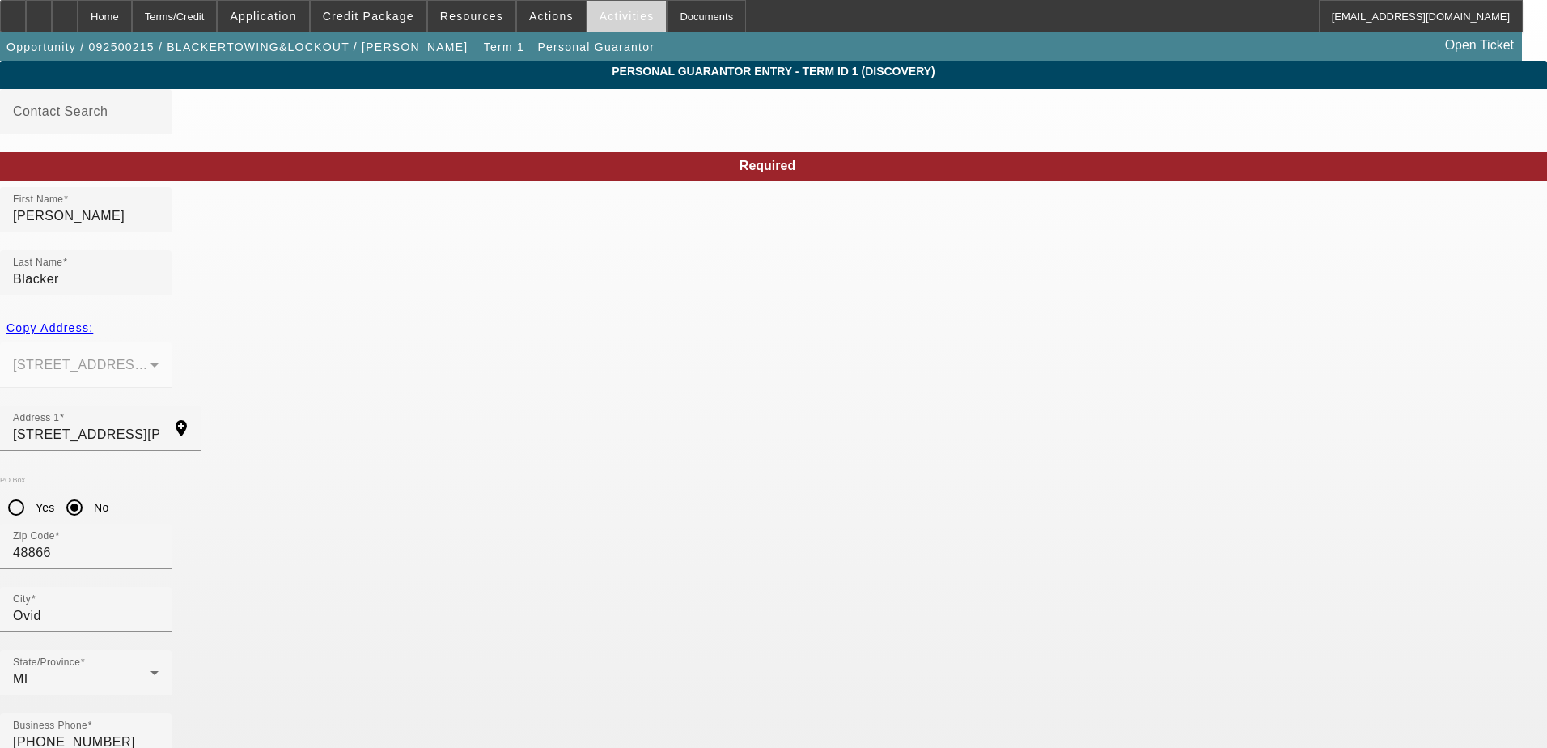
click at [587, 18] on span at bounding box center [626, 16] width 79 height 39
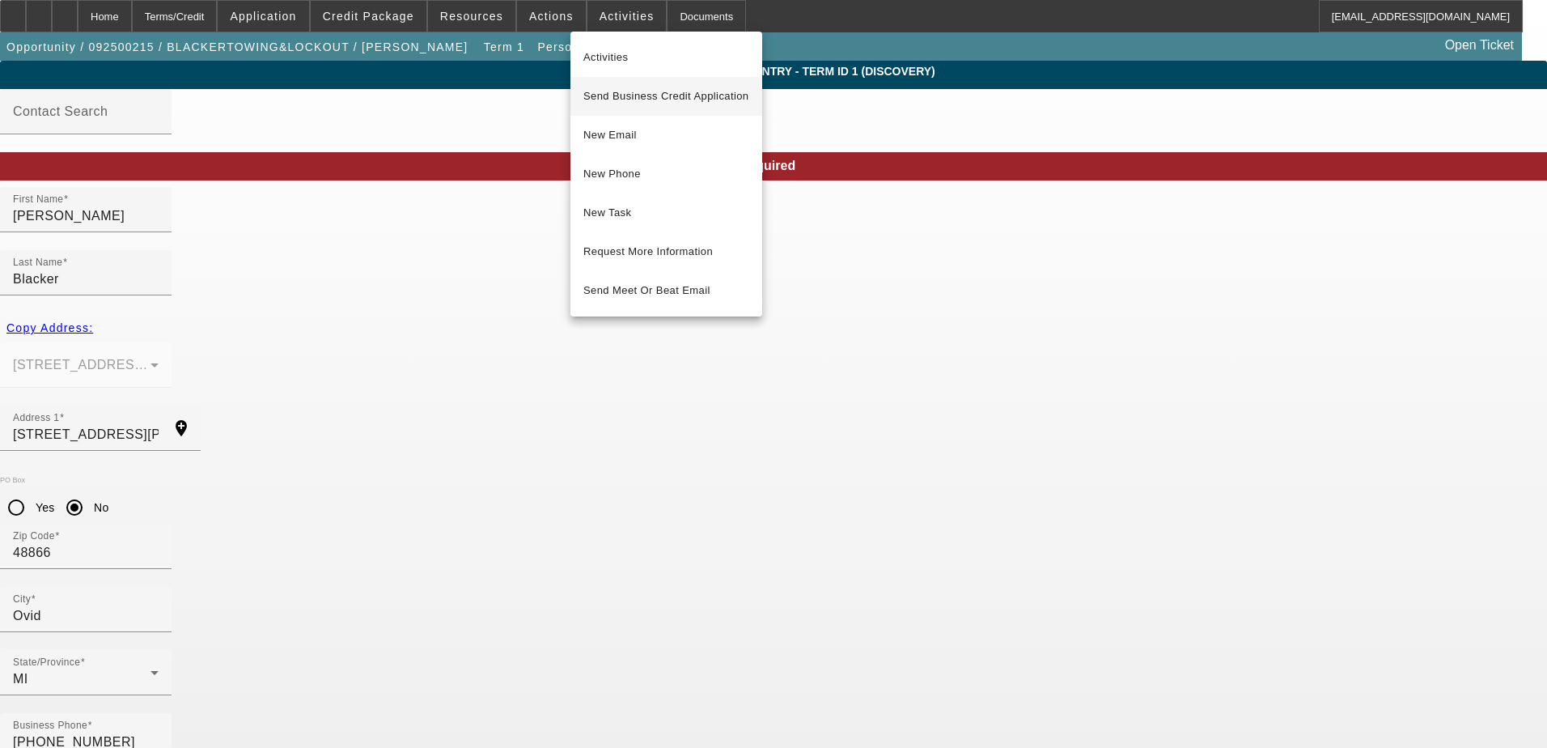
click at [659, 93] on span "Send Business Credit Application" at bounding box center [666, 96] width 166 height 19
